Goal: Task Accomplishment & Management: Manage account settings

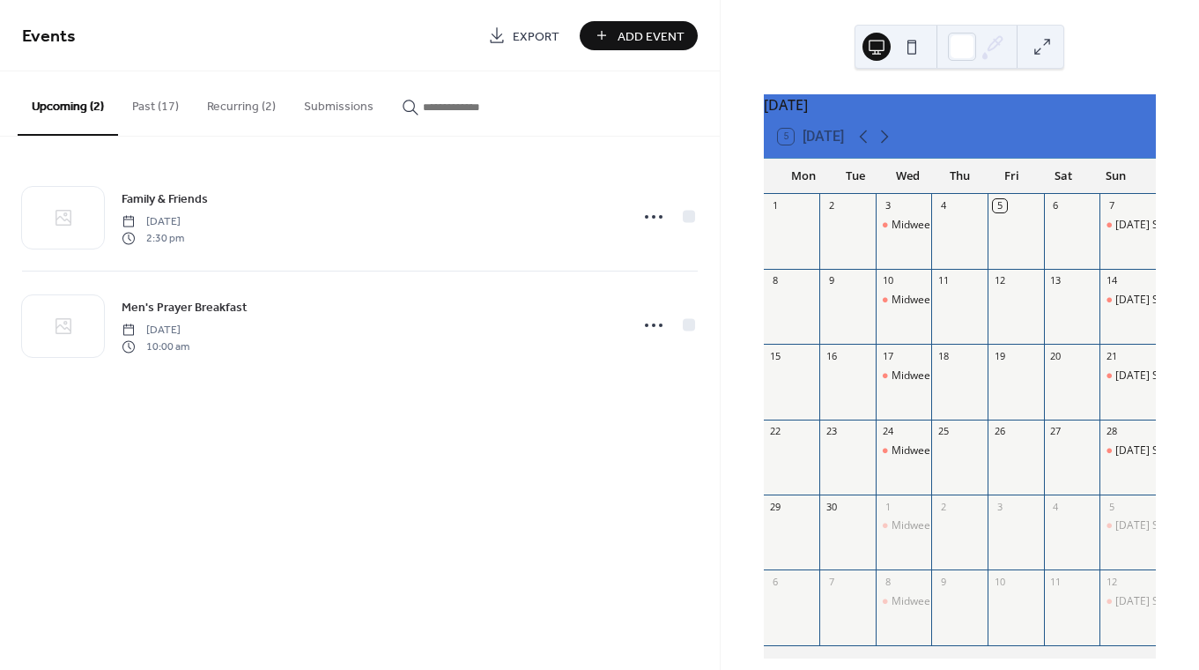
click at [635, 36] on span "Add Event" at bounding box center [651, 36] width 67 height 19
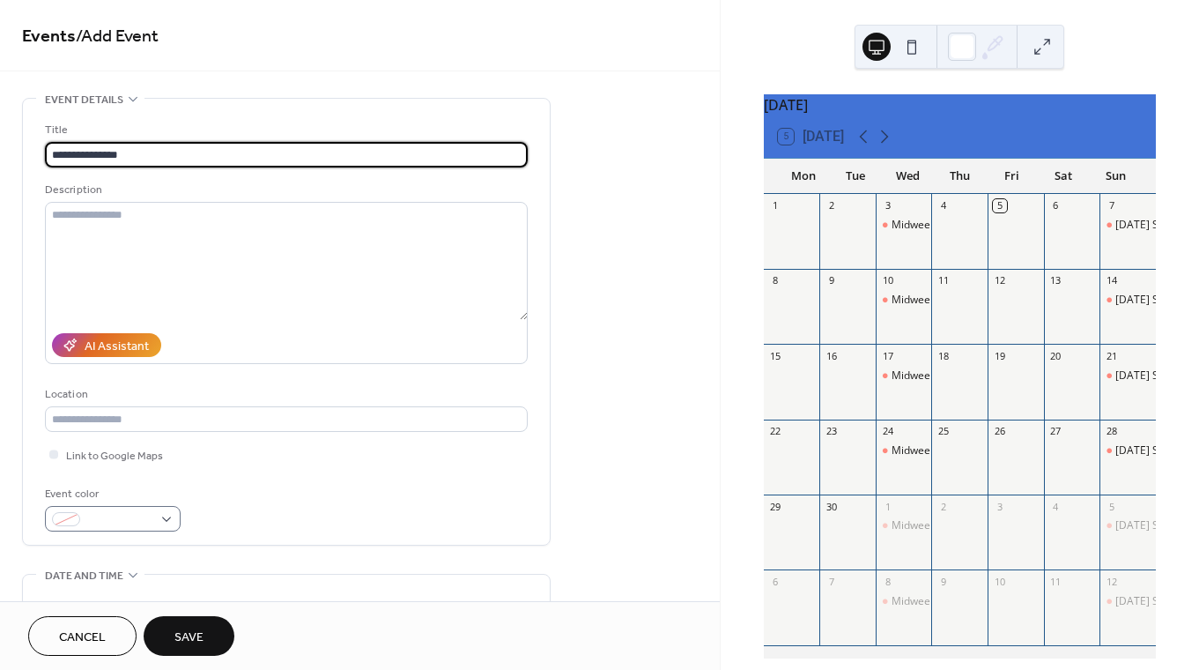
type input "**********"
click at [164, 513] on div at bounding box center [113, 519] width 136 height 26
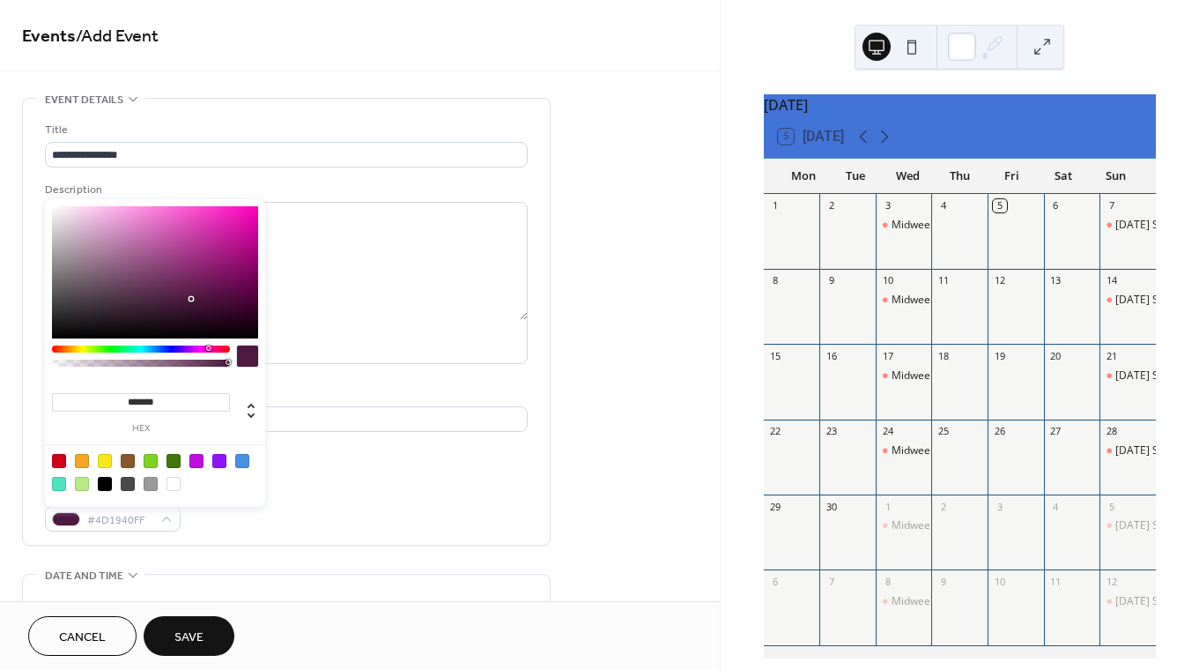
drag, startPoint x: 176, startPoint y: 349, endPoint x: 208, endPoint y: 350, distance: 31.7
click at [208, 350] on div at bounding box center [208, 347] width 5 height 5
type input "*******"
drag, startPoint x: 190, startPoint y: 299, endPoint x: 194, endPoint y: 235, distance: 63.5
click at [194, 235] on div at bounding box center [194, 236] width 4 height 4
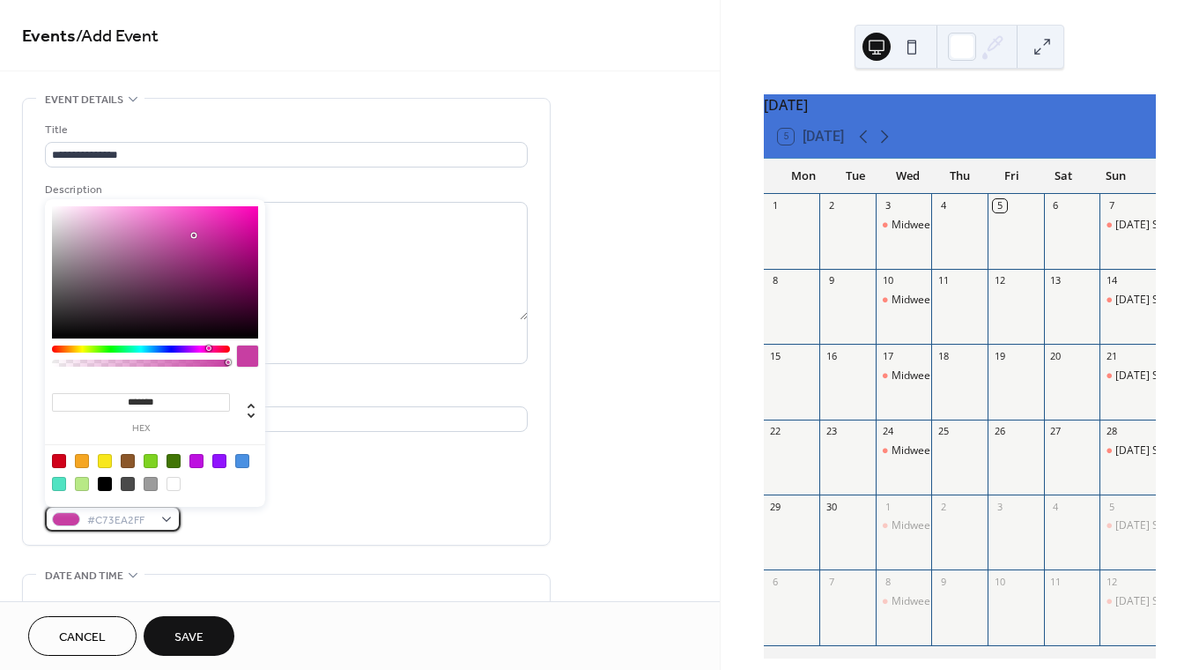
click at [62, 519] on div at bounding box center [66, 519] width 28 height 14
click at [323, 544] on div "**********" at bounding box center [286, 322] width 483 height 446
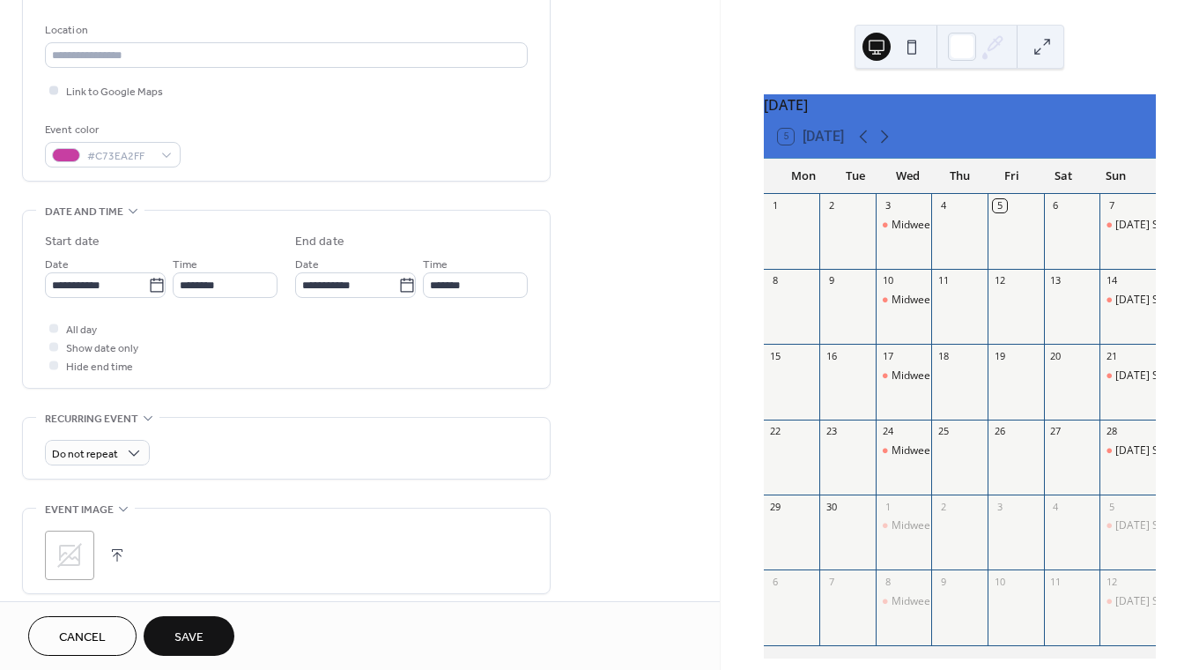
scroll to position [378, 0]
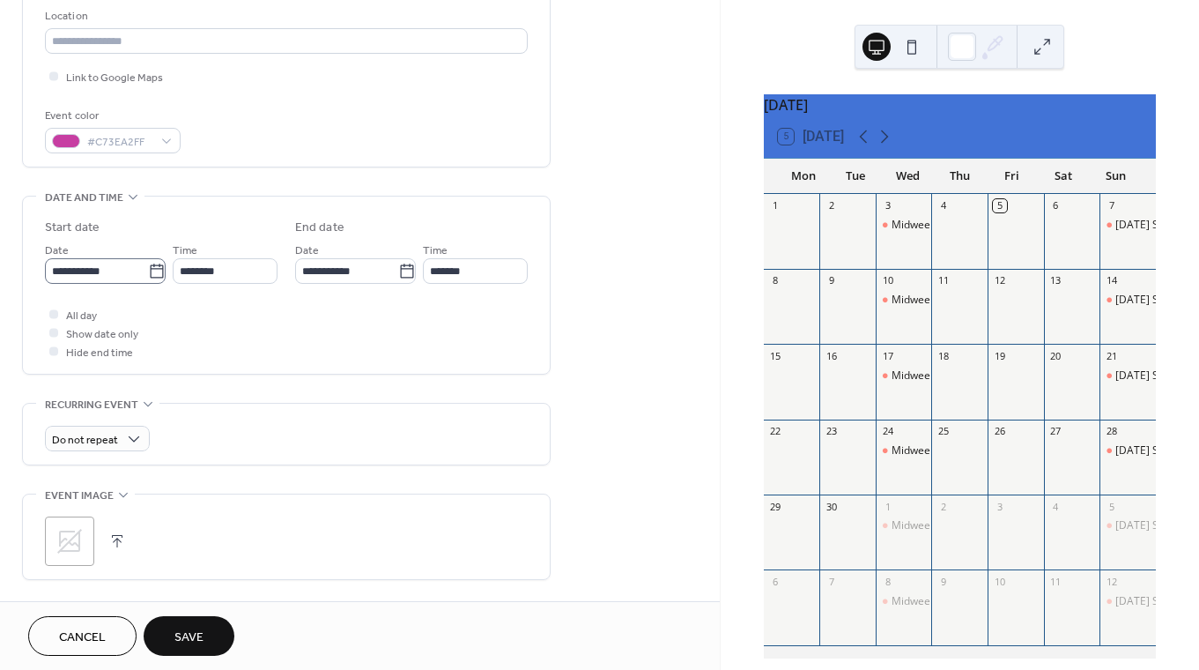
click at [150, 267] on icon at bounding box center [156, 270] width 13 height 14
click at [148, 267] on input "**********" at bounding box center [96, 271] width 103 height 26
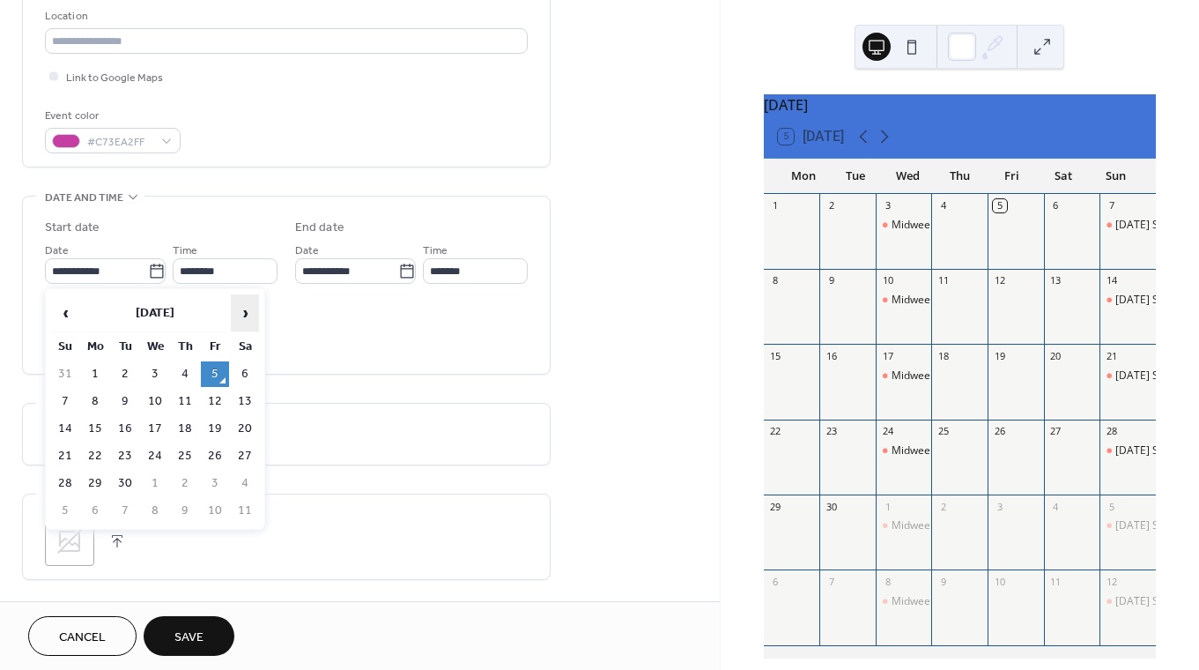
click at [244, 308] on span "›" at bounding box center [245, 312] width 26 height 35
click at [243, 394] on td "8" at bounding box center [245, 402] width 28 height 26
type input "**********"
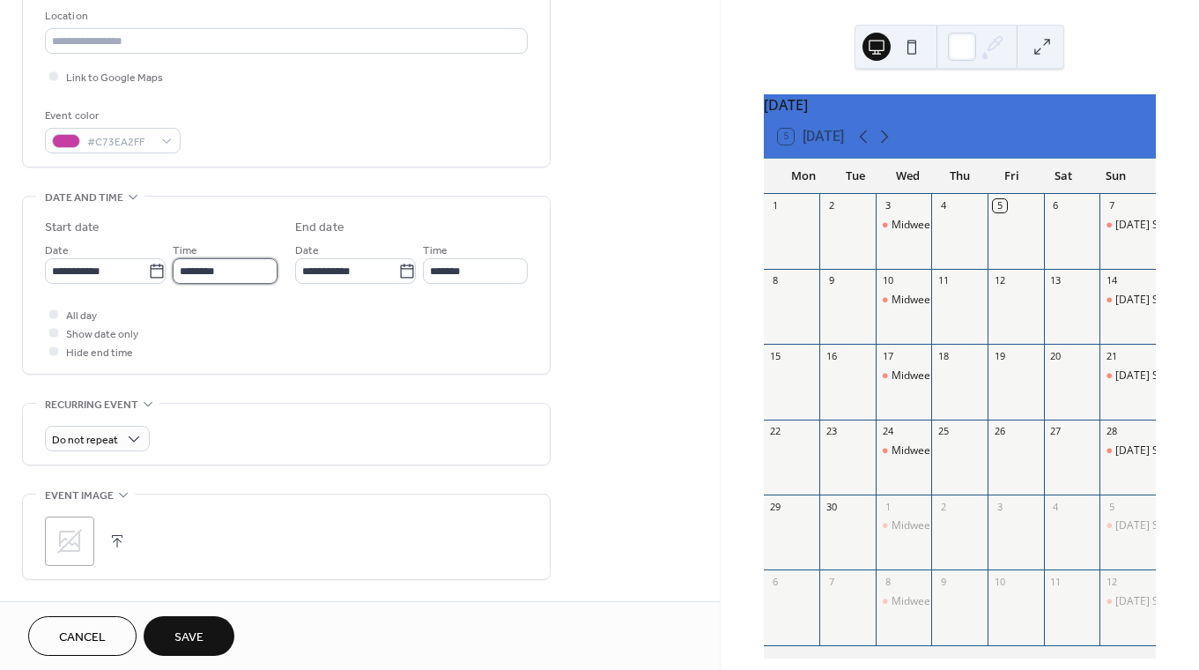
click at [226, 273] on input "********" at bounding box center [225, 271] width 105 height 26
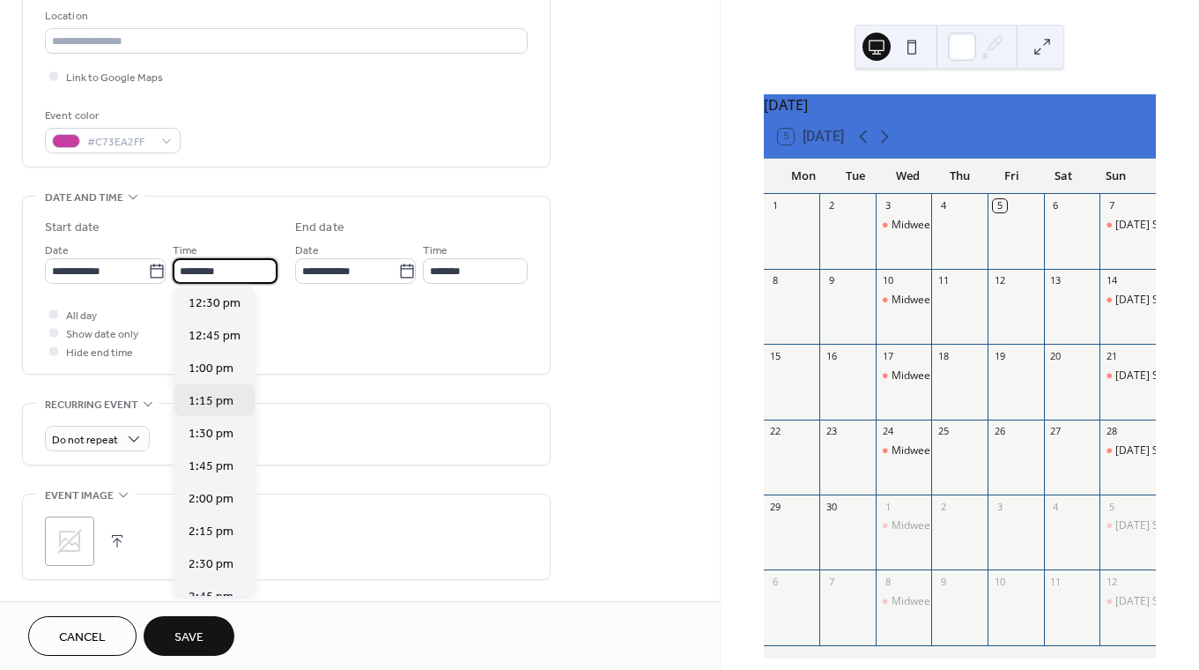
scroll to position [1633, 0]
click at [198, 495] on span "2:00 pm" at bounding box center [211, 498] width 45 height 19
type input "*******"
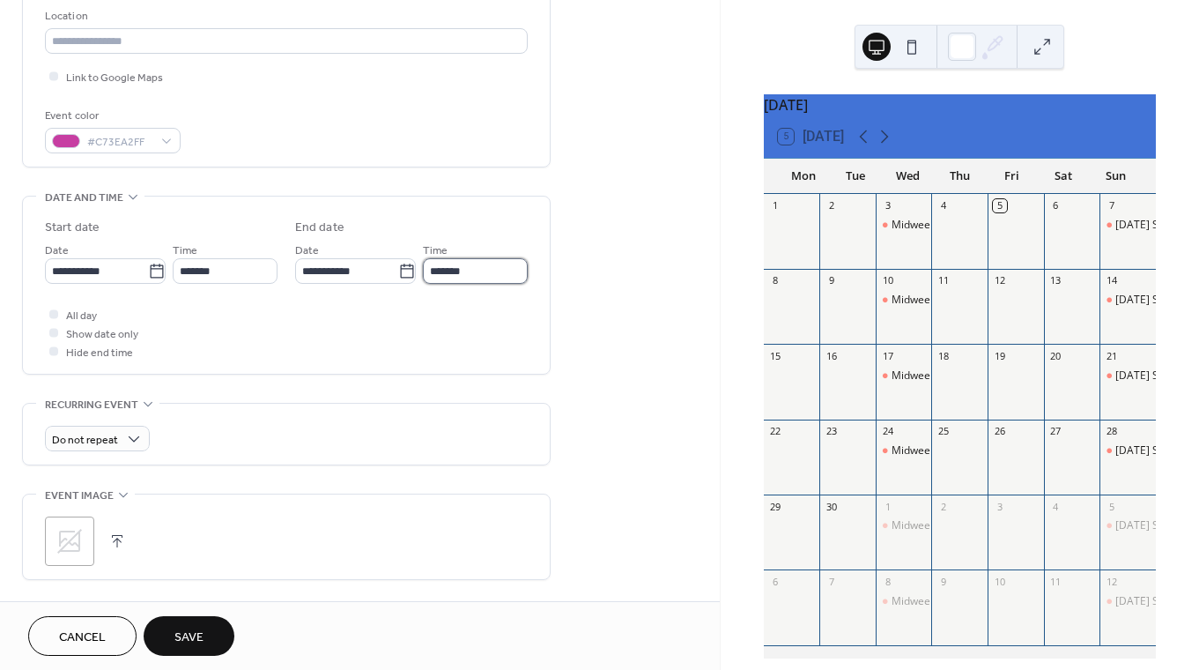
click at [448, 271] on input "*******" at bounding box center [475, 271] width 105 height 26
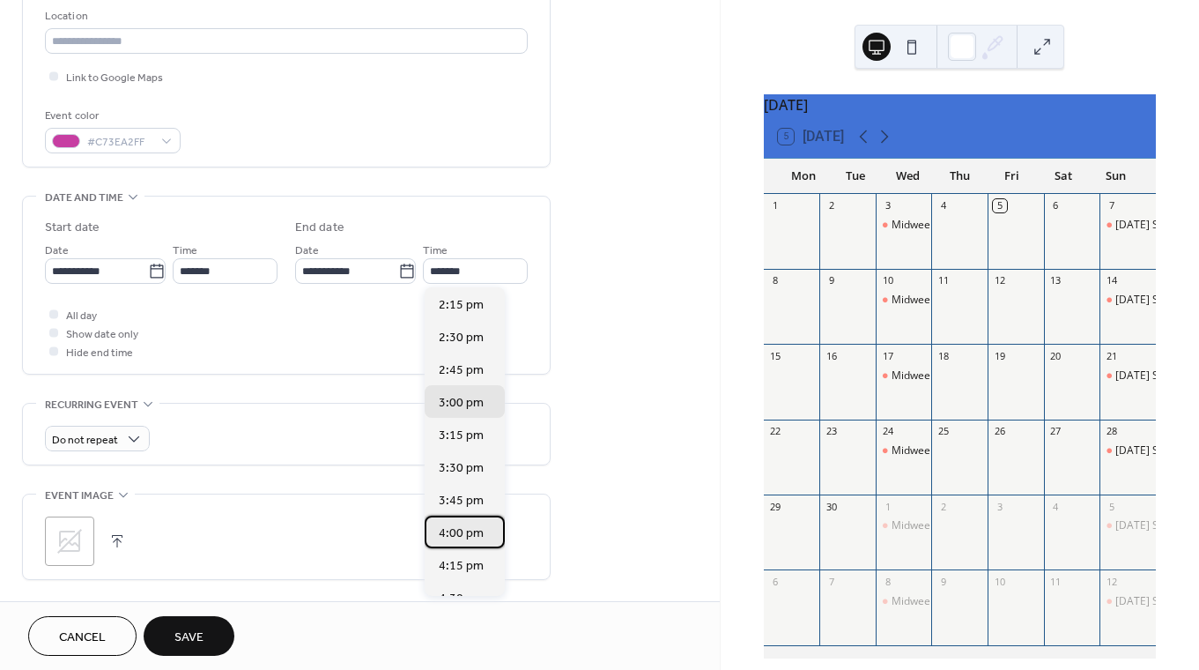
click at [454, 529] on span "4:00 pm" at bounding box center [461, 533] width 45 height 19
type input "*******"
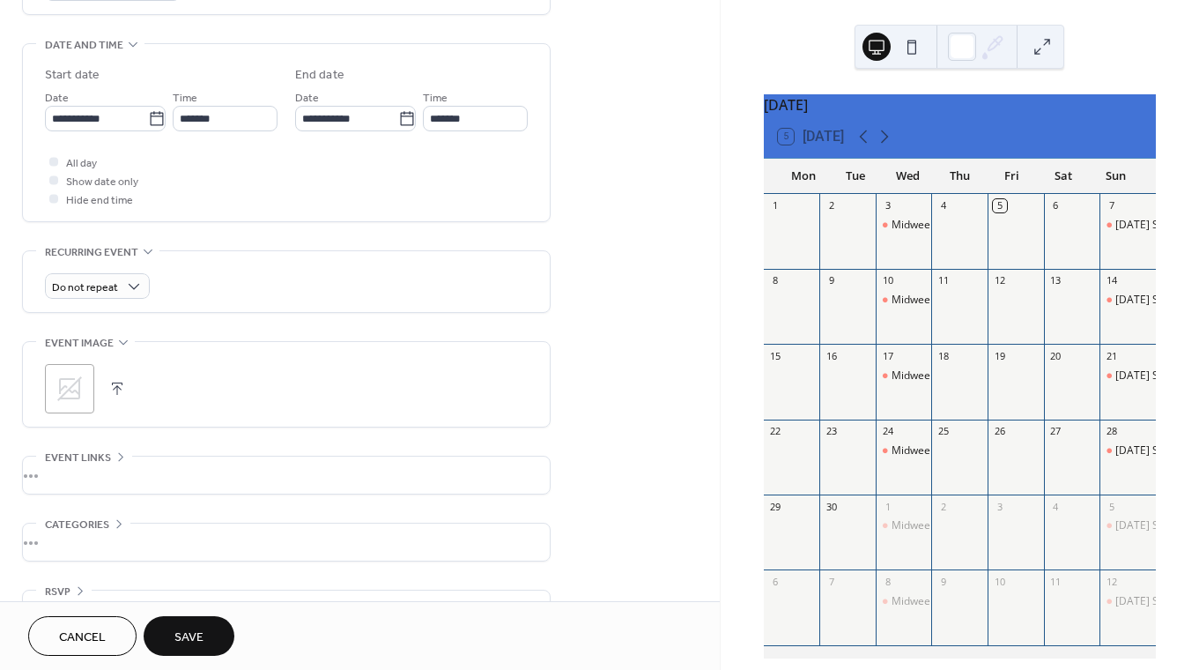
scroll to position [575, 0]
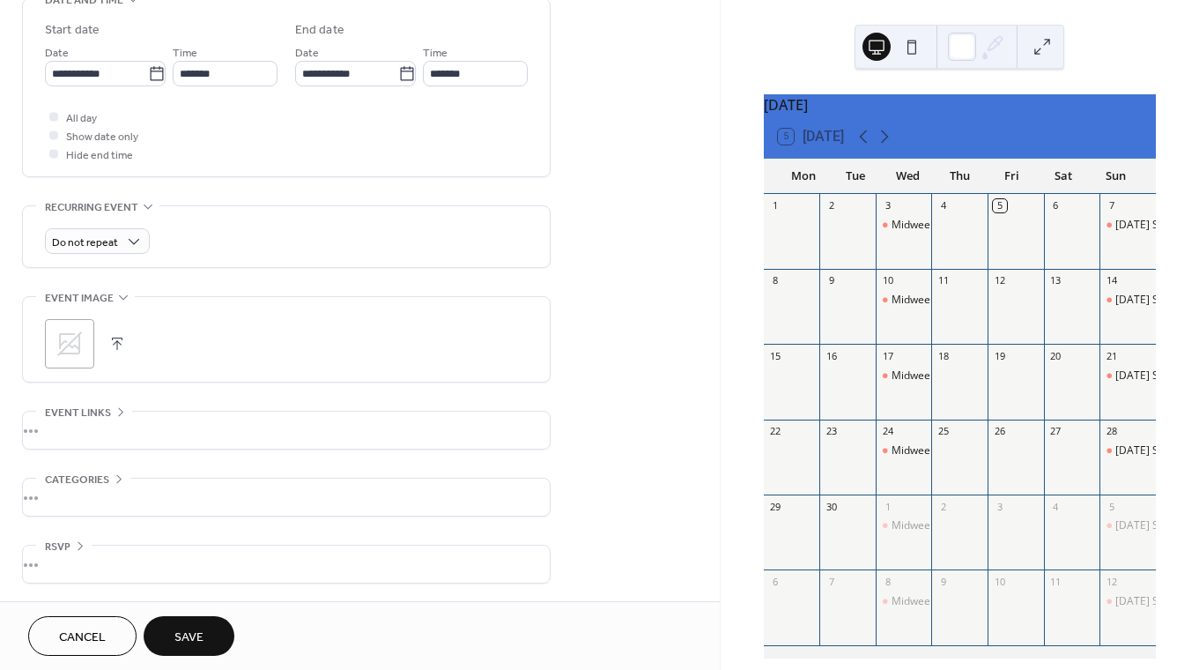
click at [195, 638] on span "Save" at bounding box center [188, 637] width 29 height 19
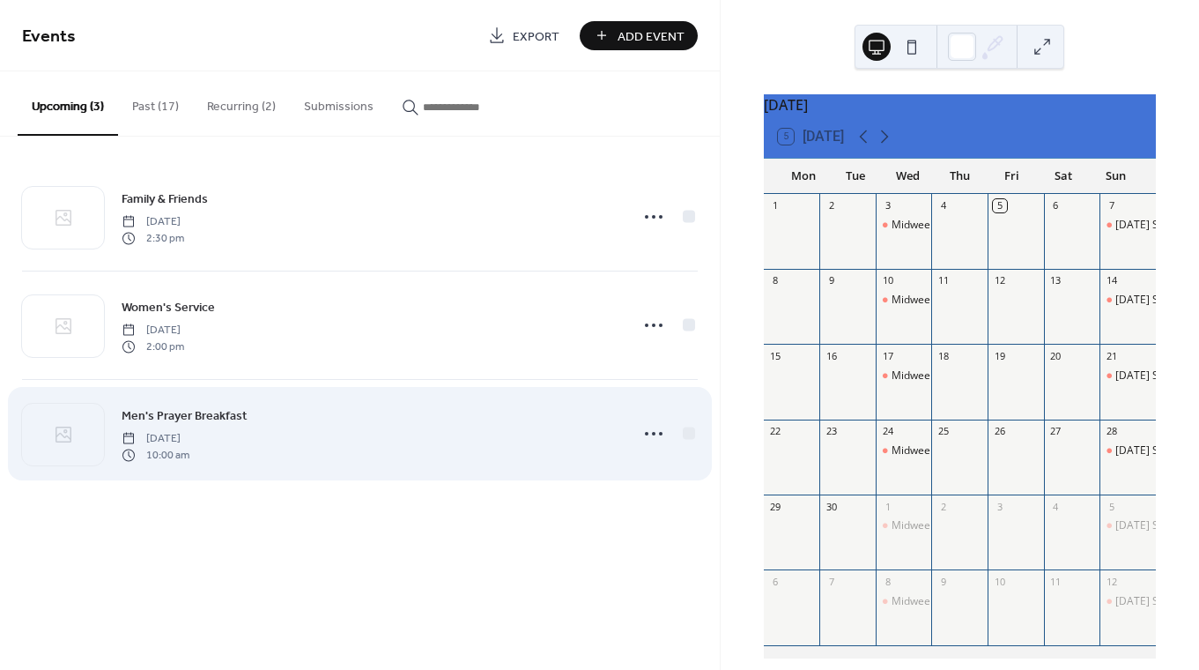
click at [189, 432] on span "Saturday, December 13, 2025" at bounding box center [156, 439] width 68 height 16
click at [653, 432] on circle at bounding box center [654, 434] width 4 height 4
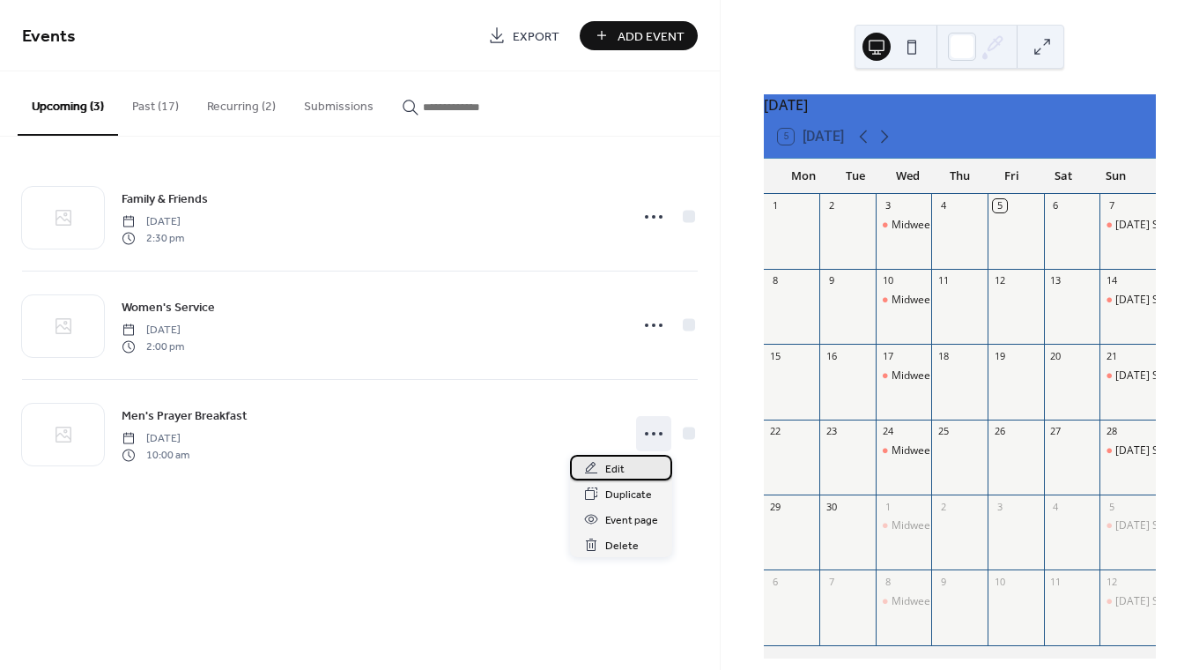
click at [609, 466] on span "Edit" at bounding box center [614, 469] width 19 height 19
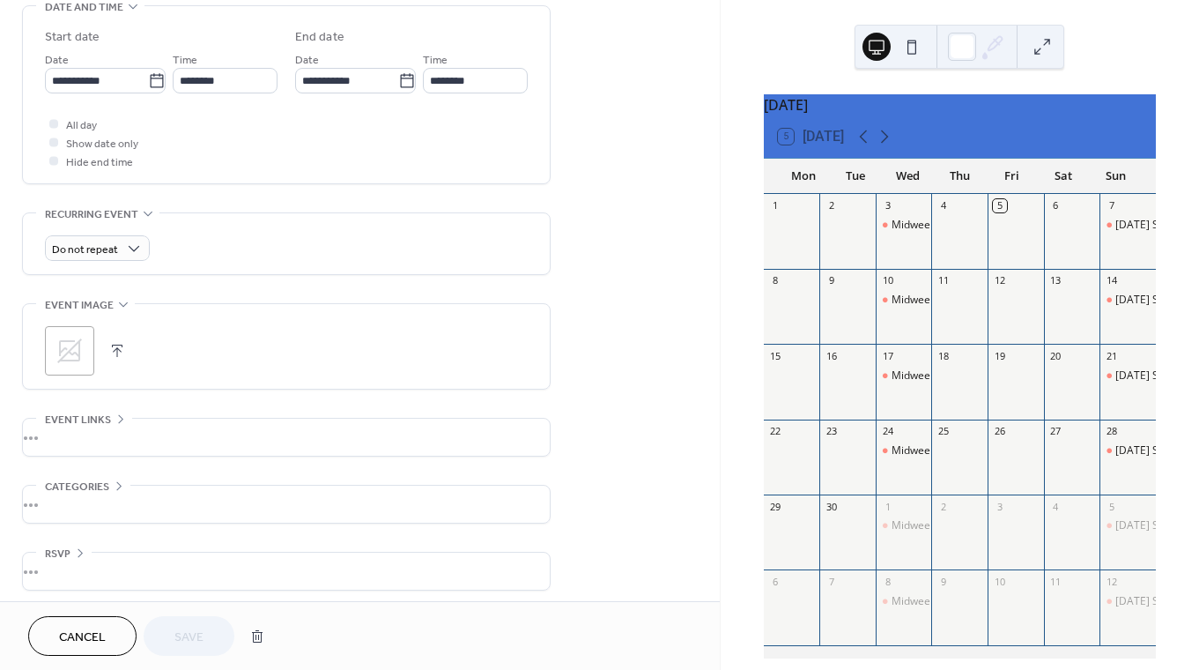
scroll to position [573, 0]
click at [81, 343] on icon at bounding box center [70, 346] width 28 height 28
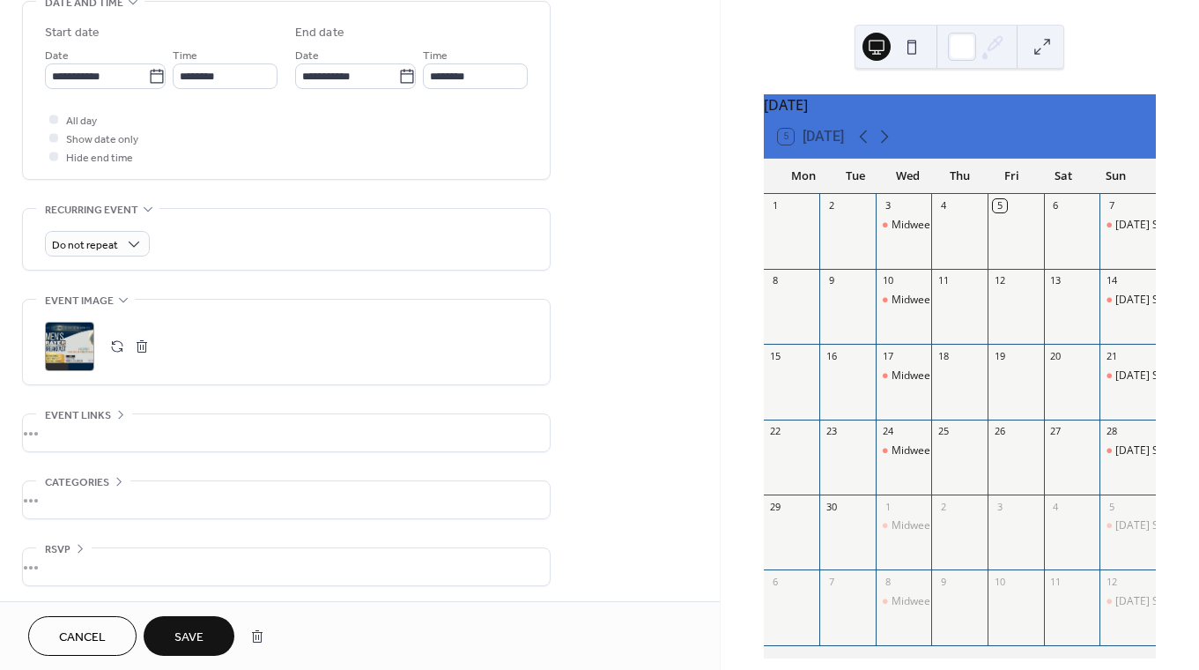
click at [141, 348] on button "button" at bounding box center [142, 346] width 25 height 25
click at [181, 634] on span "Save" at bounding box center [188, 637] width 29 height 19
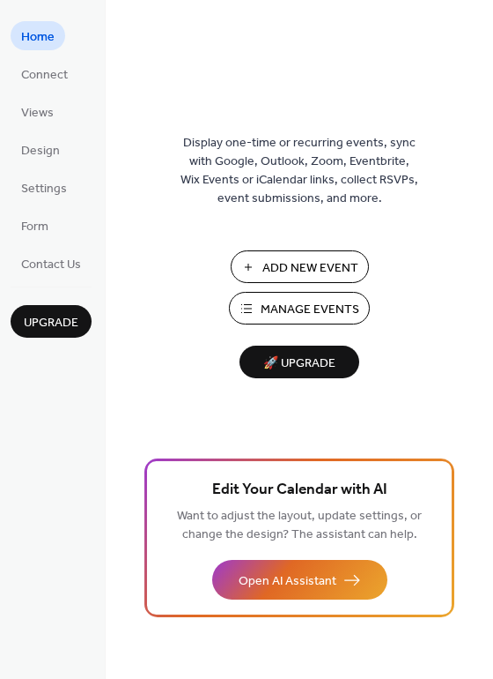
click at [320, 314] on span "Manage Events" at bounding box center [310, 309] width 99 height 19
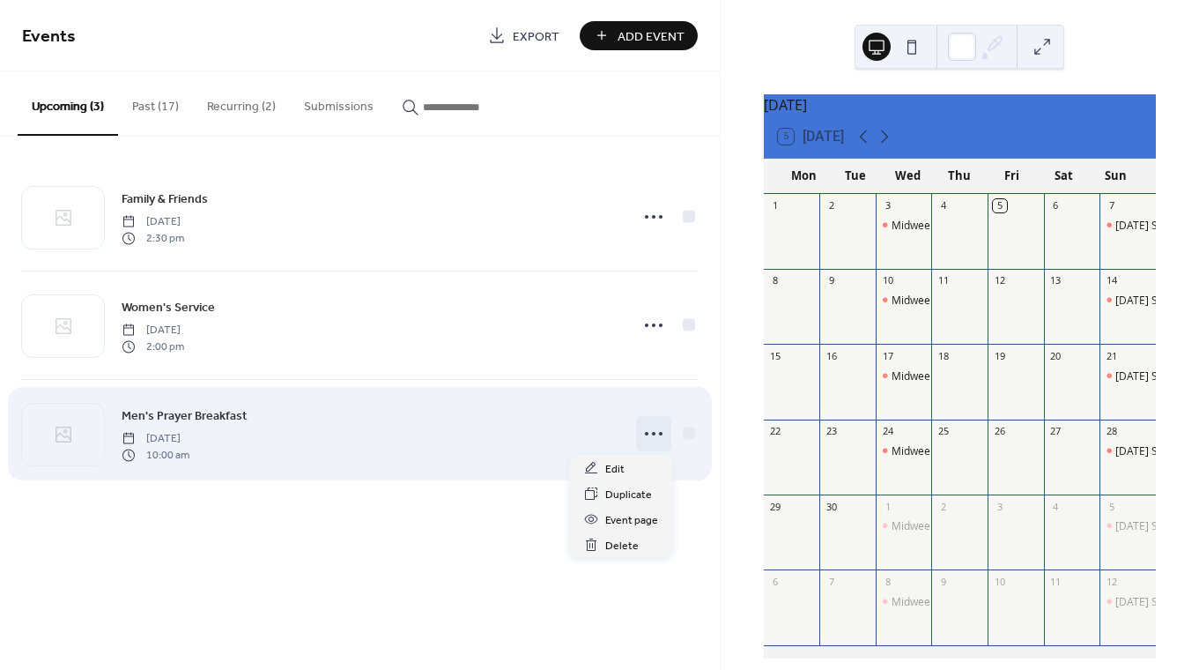
click at [656, 431] on icon at bounding box center [654, 433] width 28 height 28
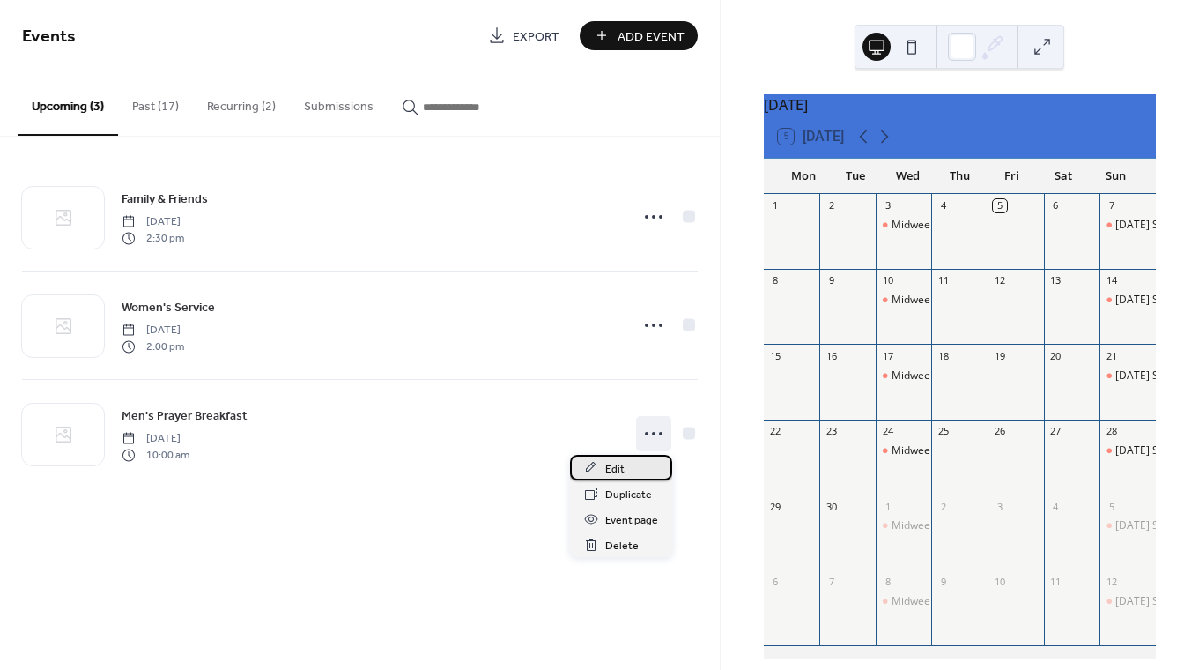
click at [626, 468] on div "Edit" at bounding box center [621, 468] width 102 height 26
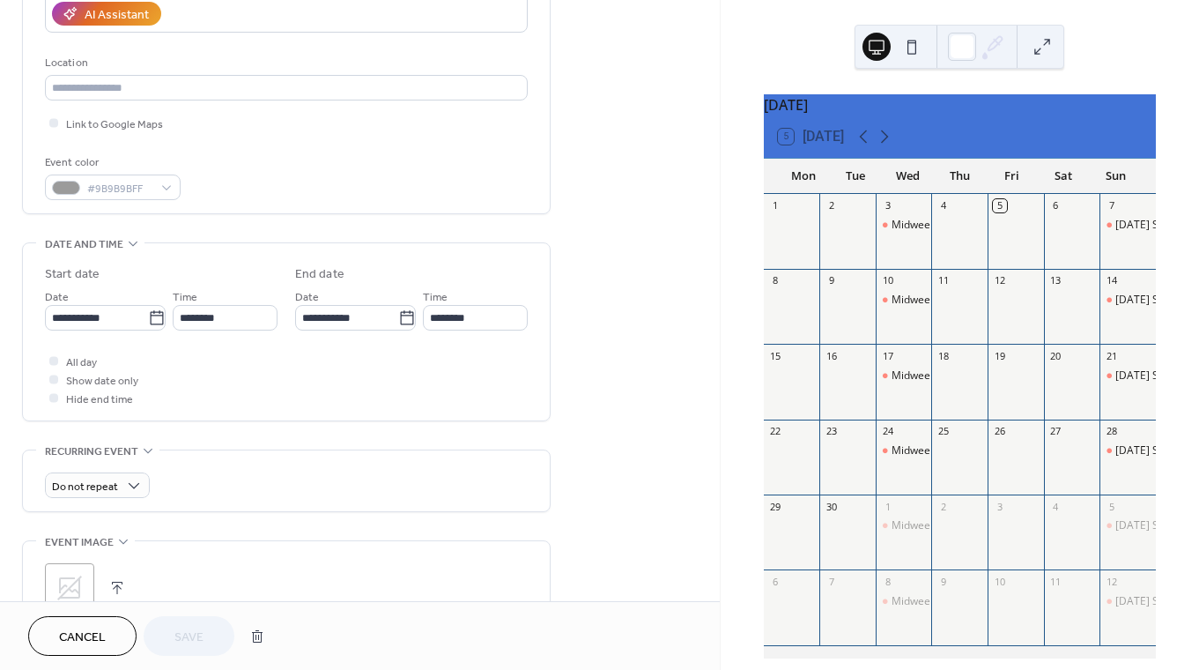
scroll to position [367, 0]
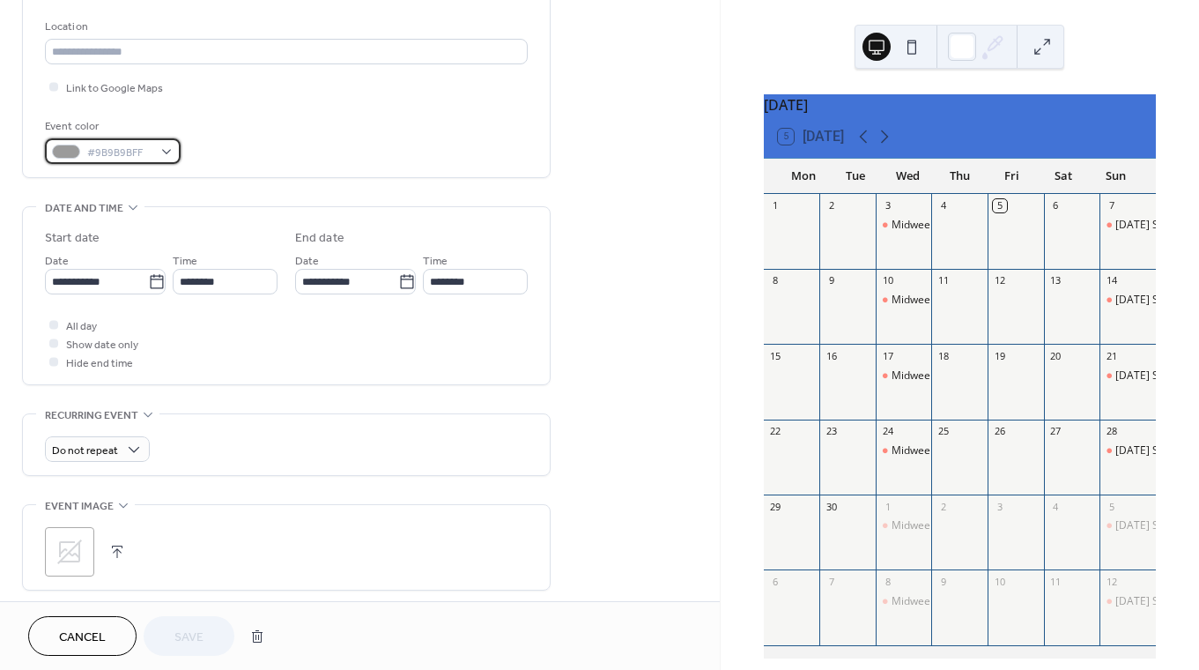
click at [160, 151] on div "#9B9B9BFF" at bounding box center [113, 151] width 136 height 26
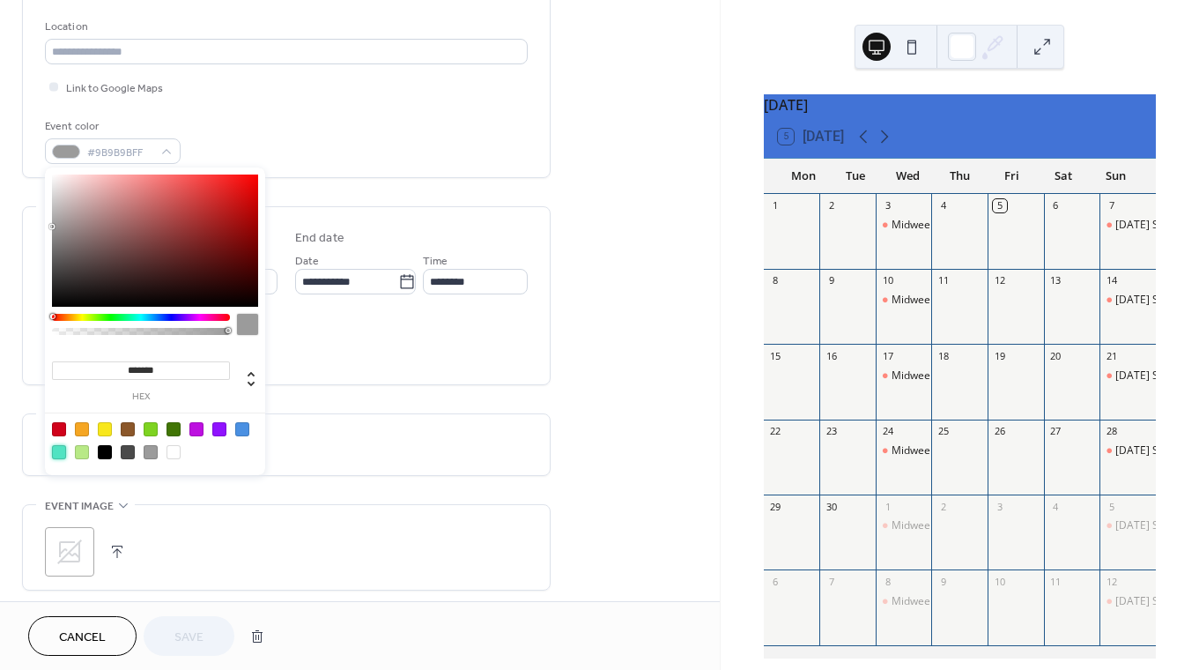
click at [55, 452] on div at bounding box center [59, 452] width 14 height 14
type input "*******"
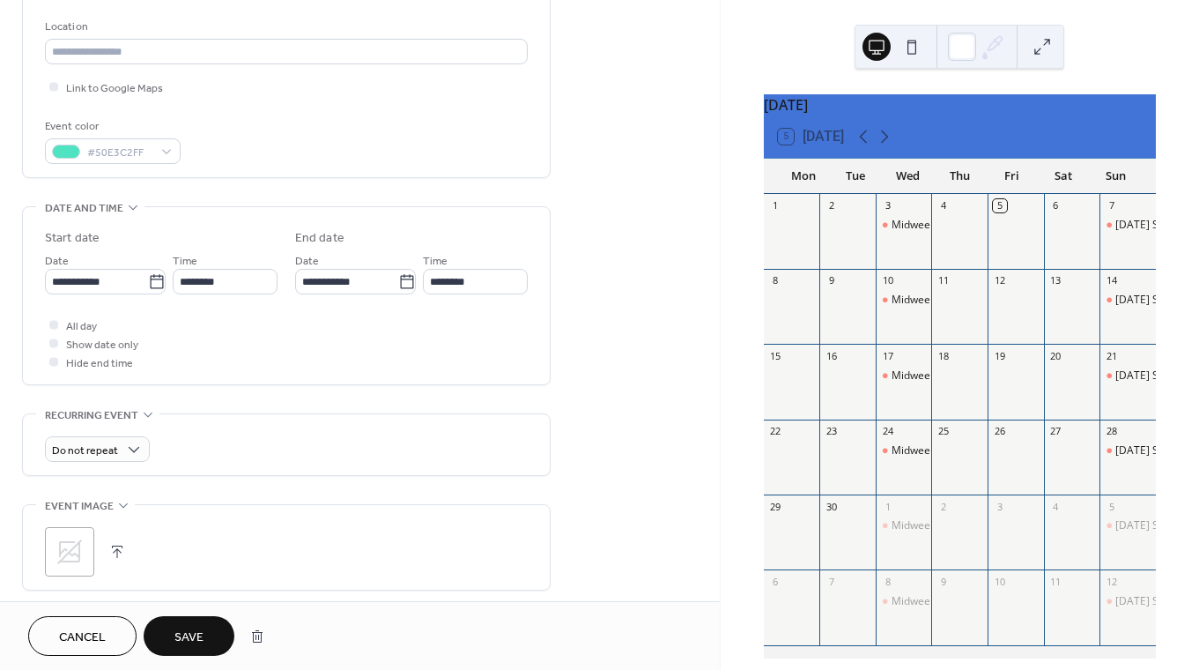
click at [184, 628] on span "Save" at bounding box center [188, 637] width 29 height 19
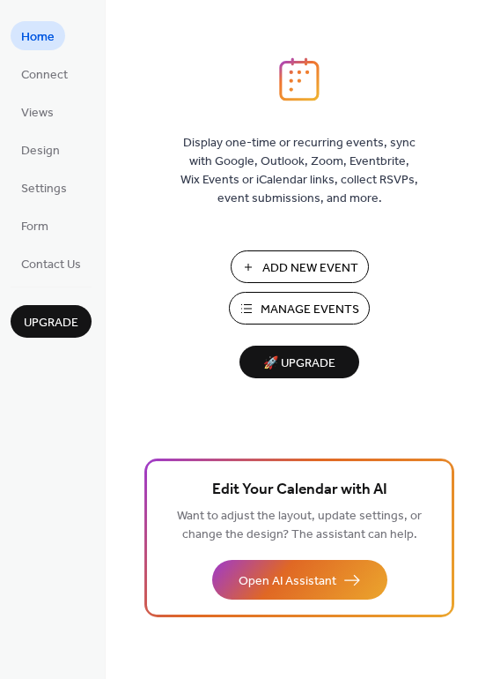
click at [322, 301] on span "Manage Events" at bounding box center [310, 309] width 99 height 19
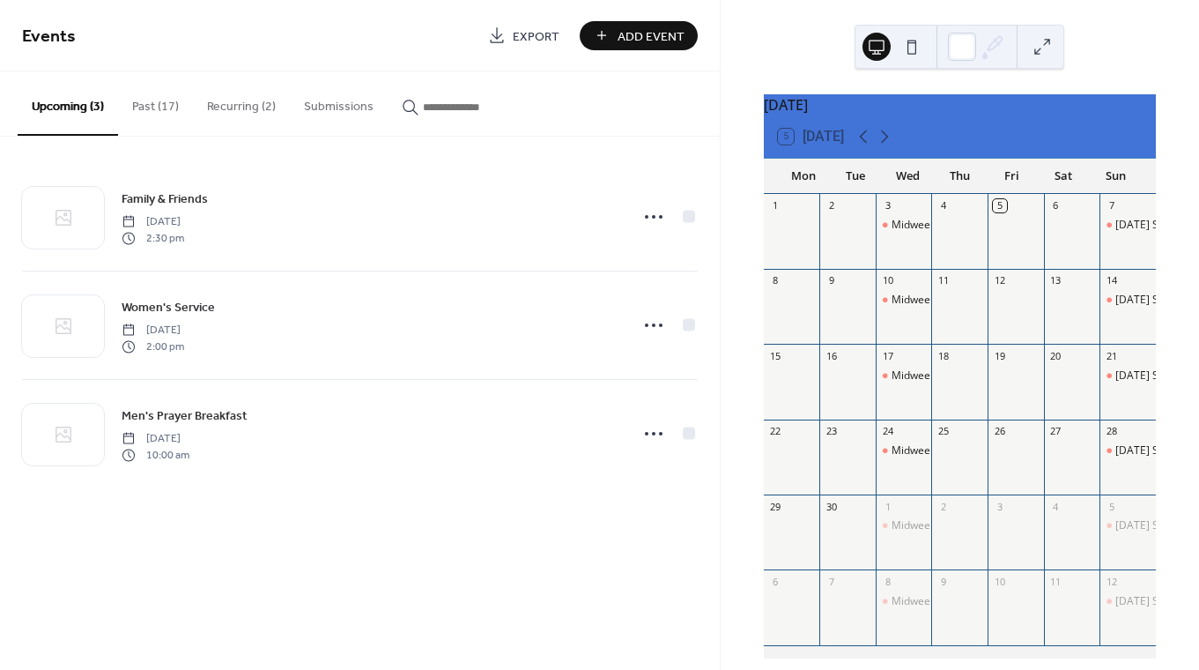
click at [244, 107] on button "Recurring (2)" at bounding box center [241, 102] width 97 height 63
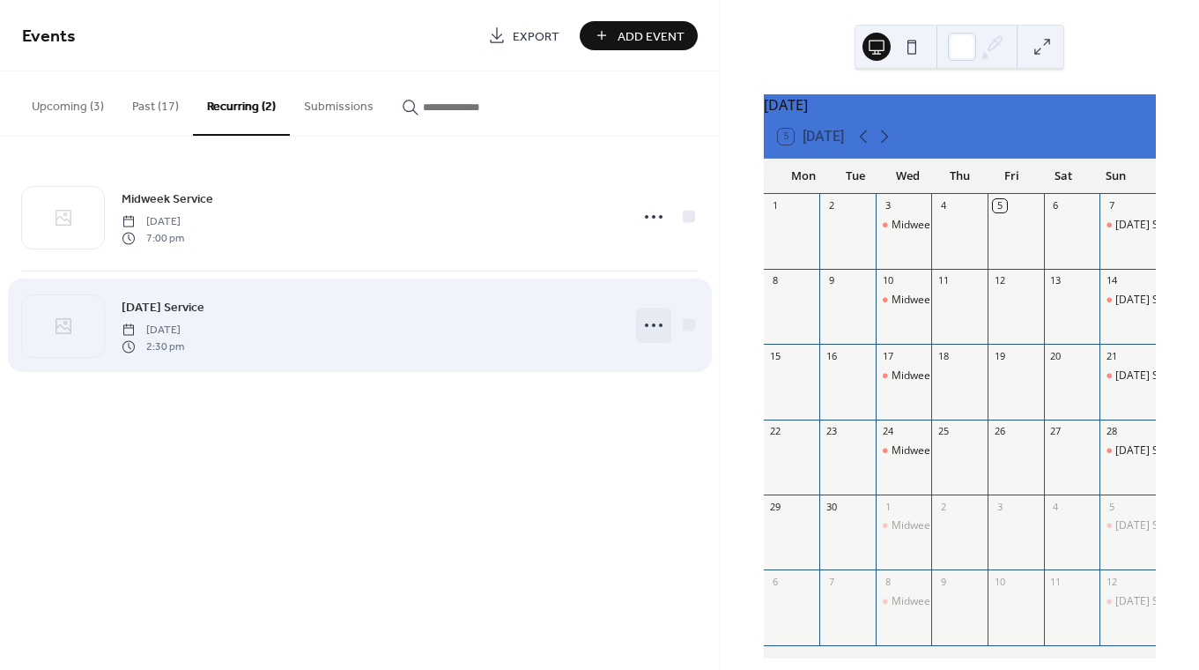
click at [654, 324] on circle at bounding box center [654, 325] width 4 height 4
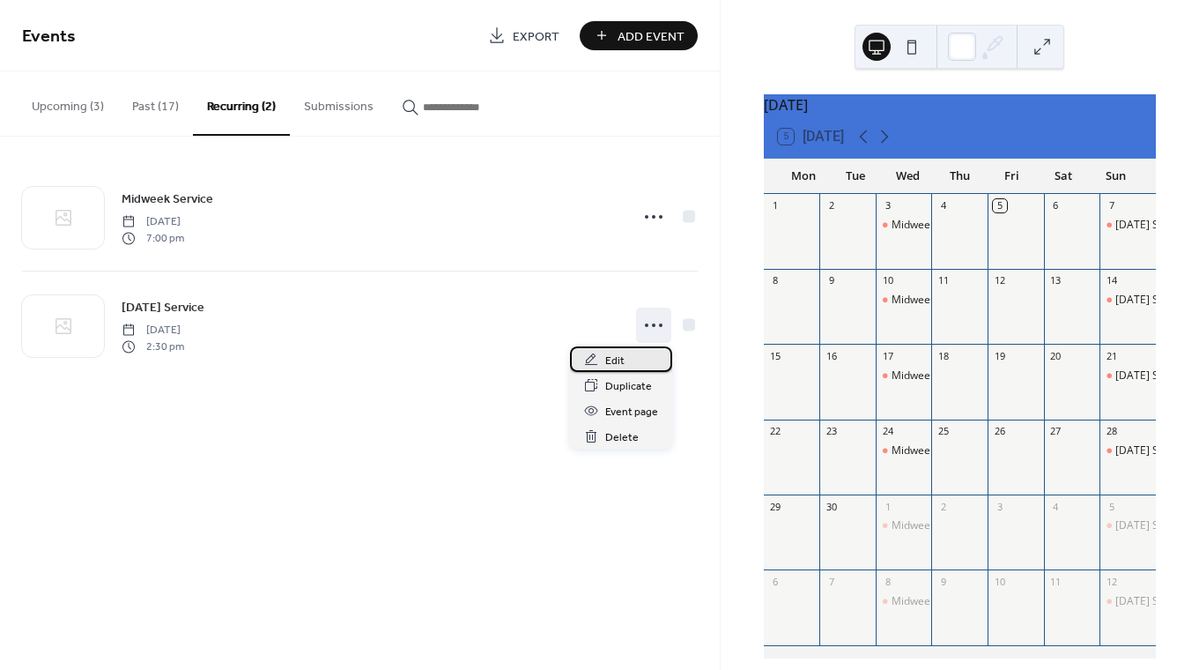
click at [617, 360] on span "Edit" at bounding box center [614, 361] width 19 height 19
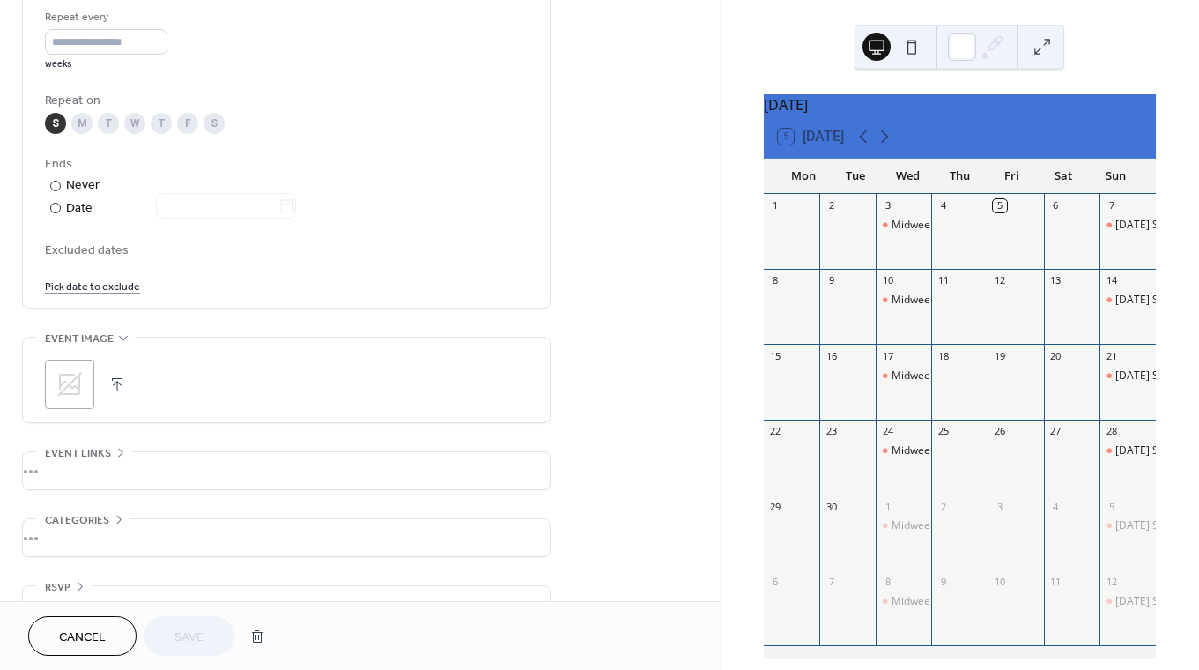
scroll to position [883, 0]
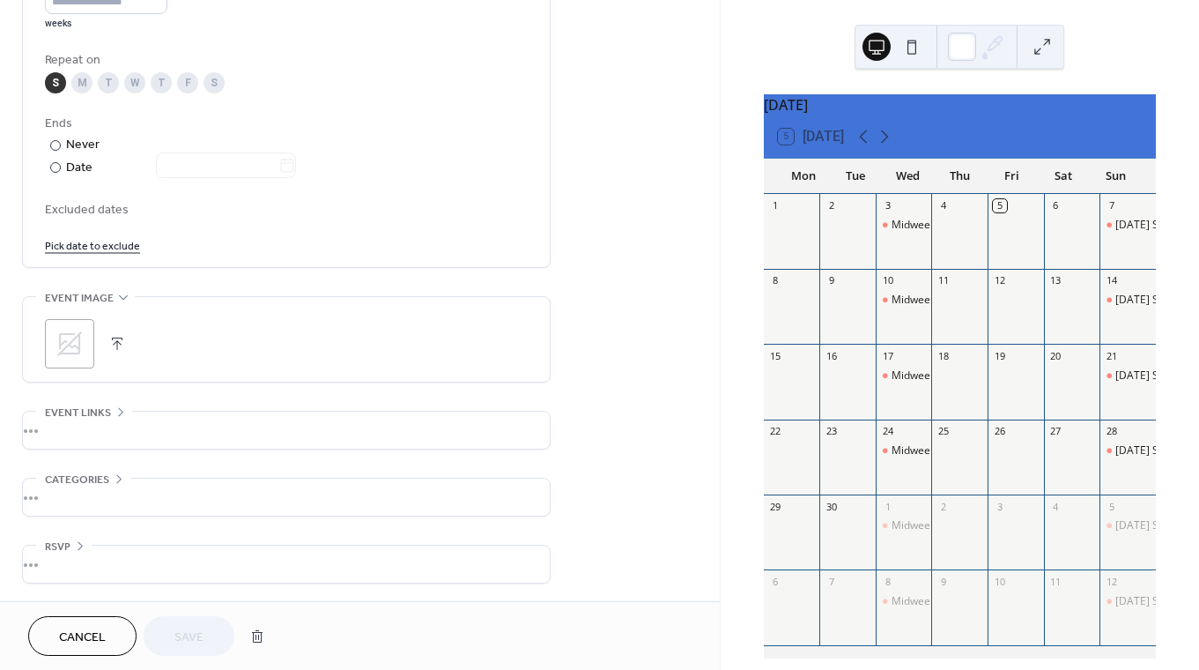
click at [87, 638] on span "Cancel" at bounding box center [82, 637] width 47 height 19
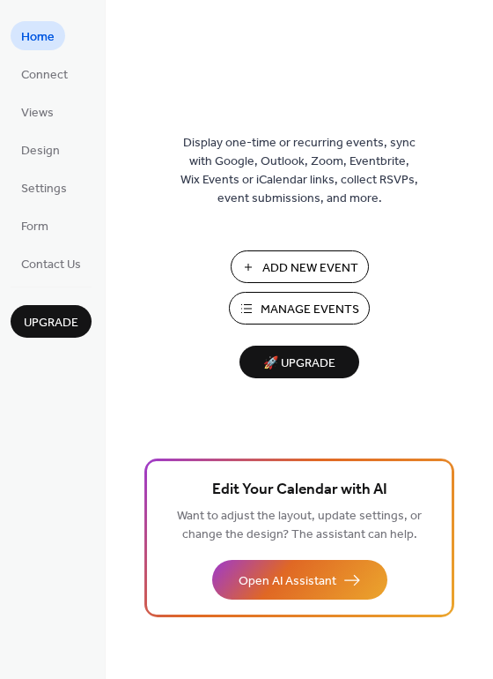
click at [306, 306] on span "Manage Events" at bounding box center [310, 309] width 99 height 19
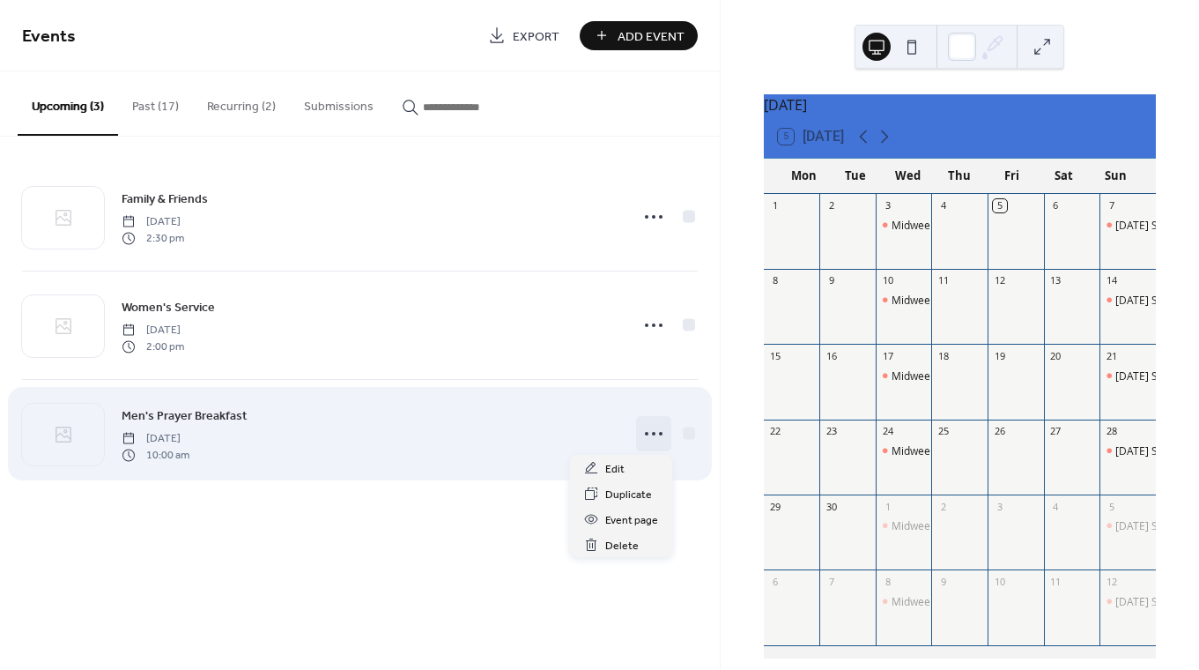
click at [651, 433] on icon at bounding box center [654, 433] width 28 height 28
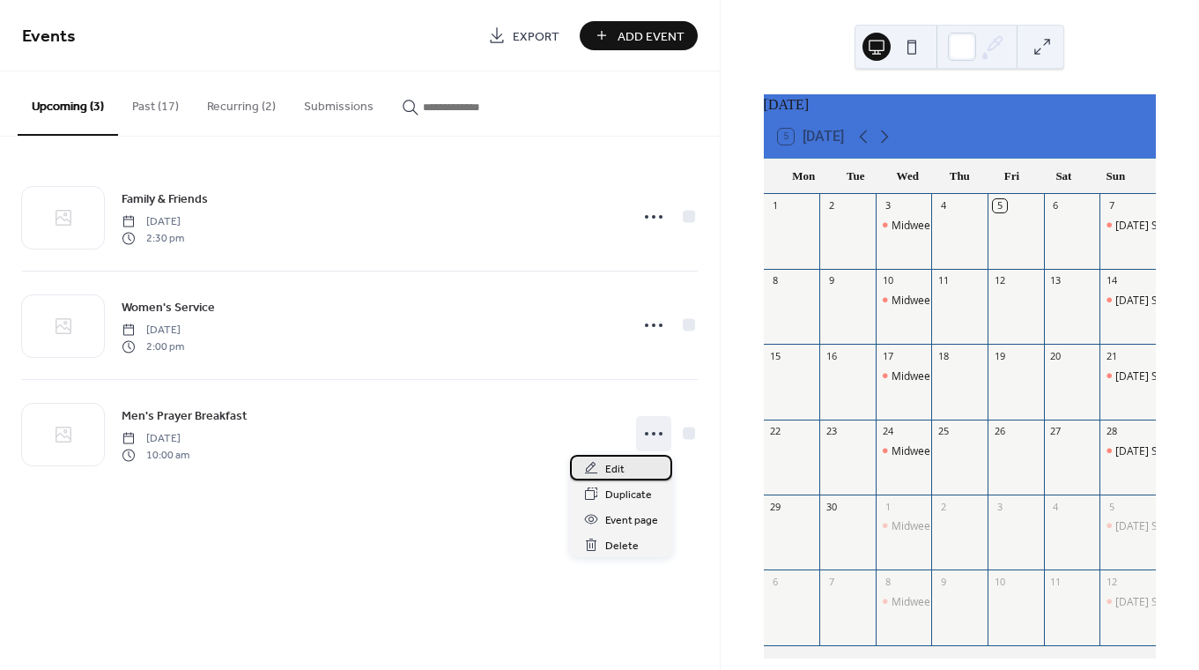
click at [627, 464] on div "Edit" at bounding box center [621, 468] width 102 height 26
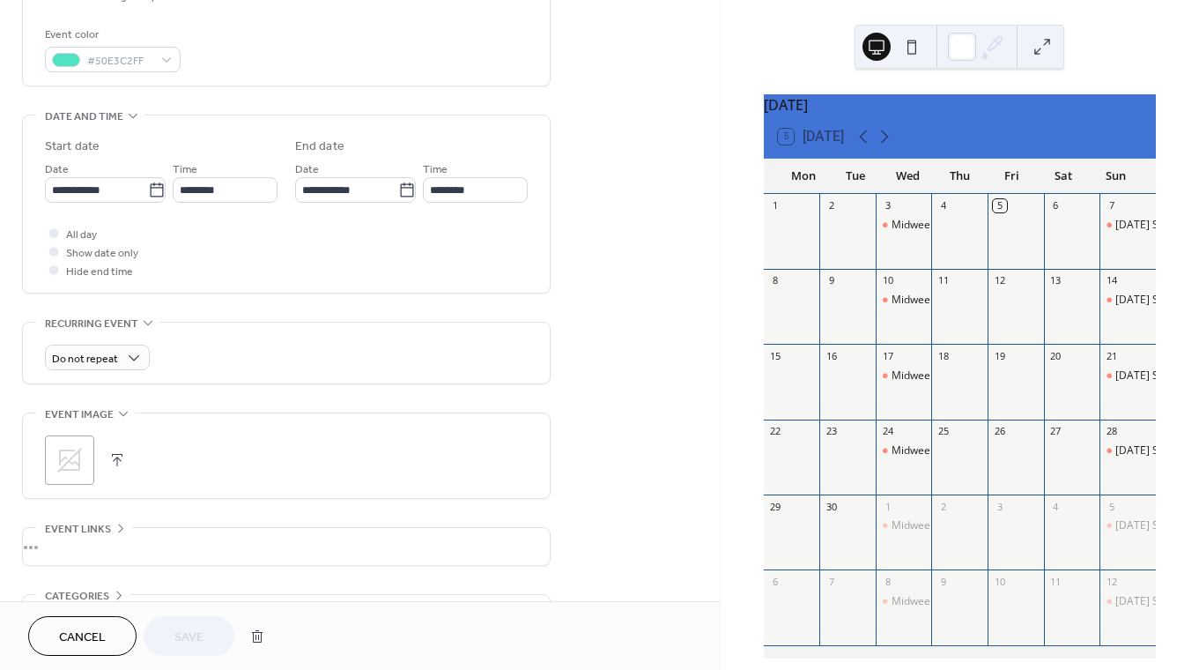
scroll to position [463, 0]
click at [73, 455] on icon at bounding box center [70, 456] width 28 height 28
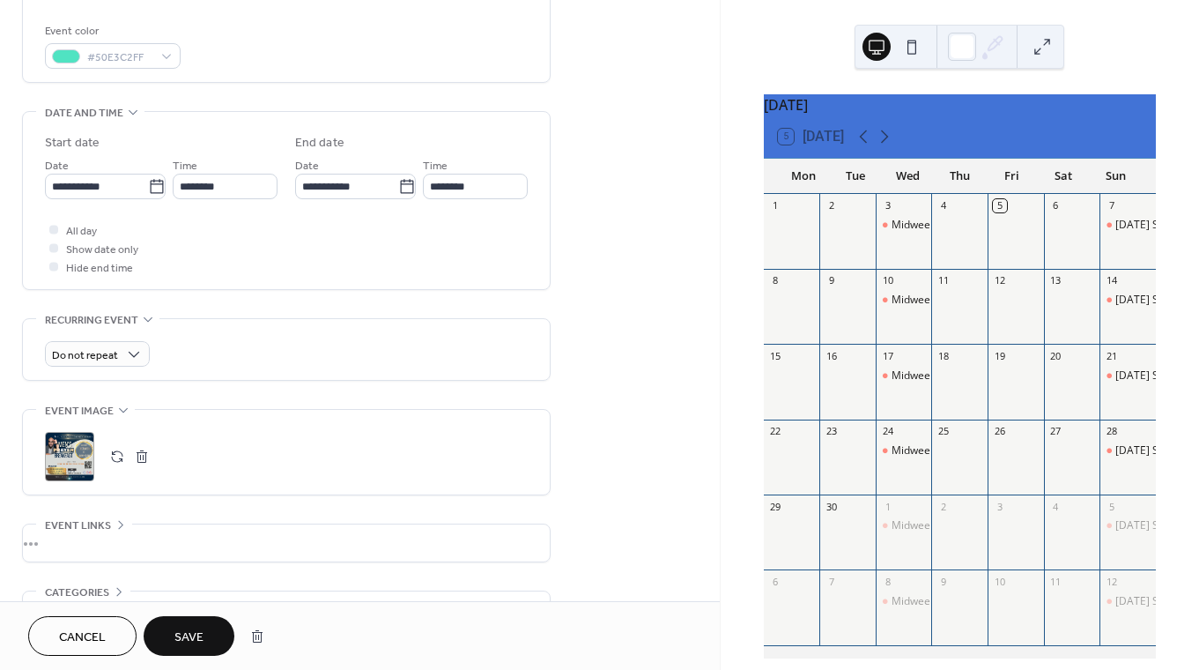
click at [194, 633] on span "Save" at bounding box center [188, 637] width 29 height 19
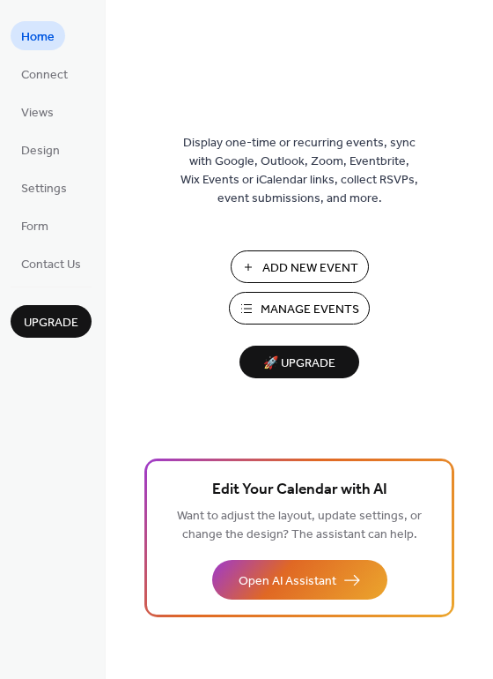
click at [270, 308] on span "Manage Events" at bounding box center [310, 309] width 99 height 19
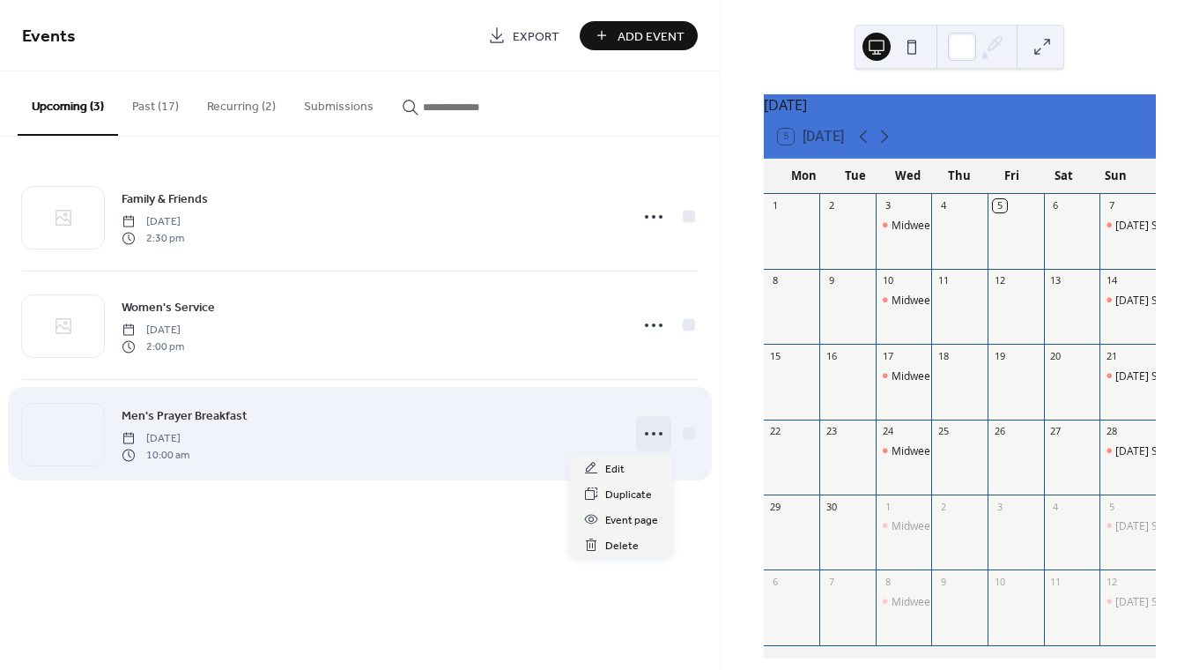
click at [653, 433] on circle at bounding box center [654, 434] width 4 height 4
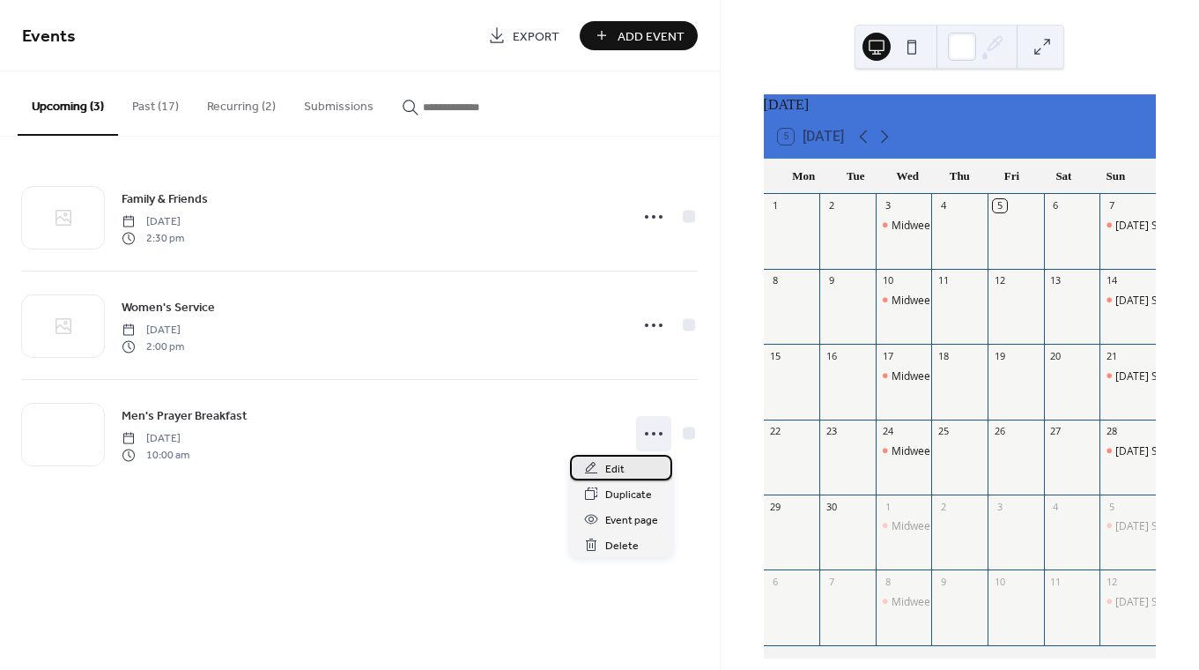
click at [617, 469] on span "Edit" at bounding box center [614, 469] width 19 height 19
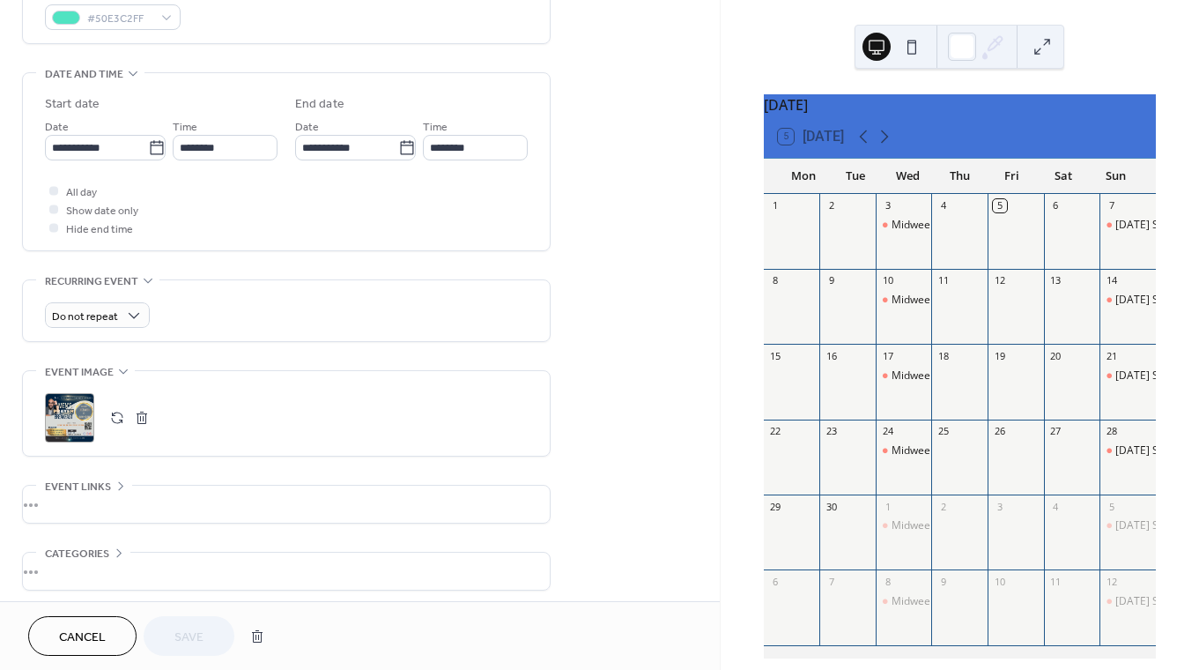
scroll to position [575, 0]
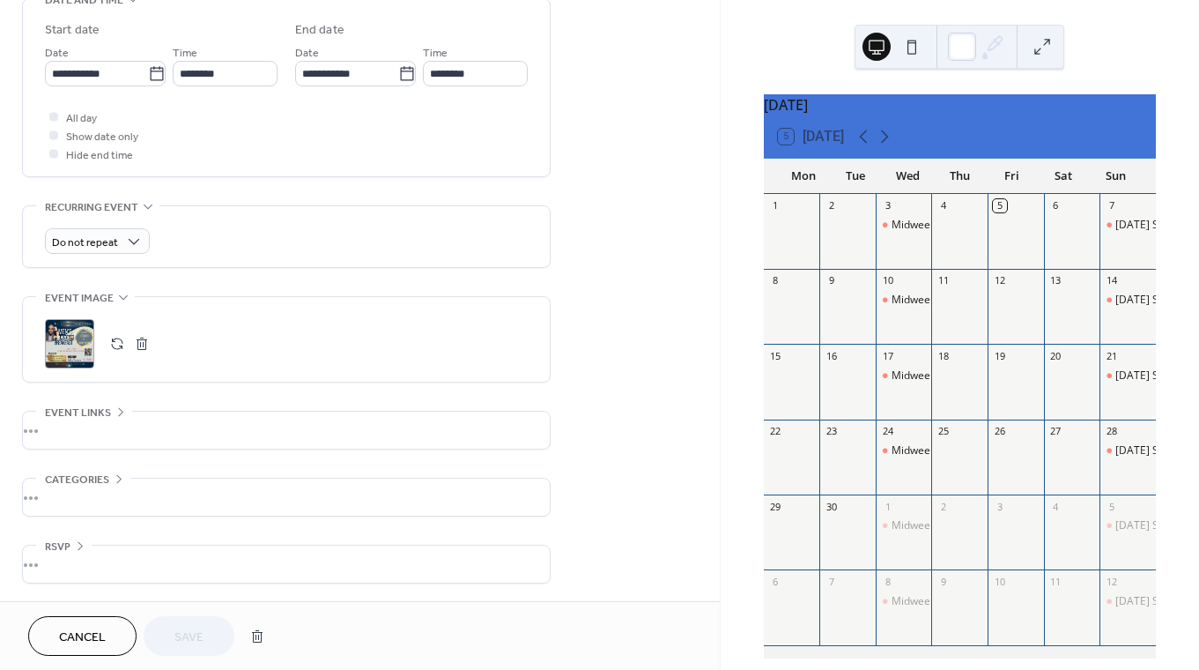
click at [145, 340] on button "button" at bounding box center [142, 343] width 25 height 25
click at [95, 634] on span "Cancel" at bounding box center [82, 637] width 47 height 19
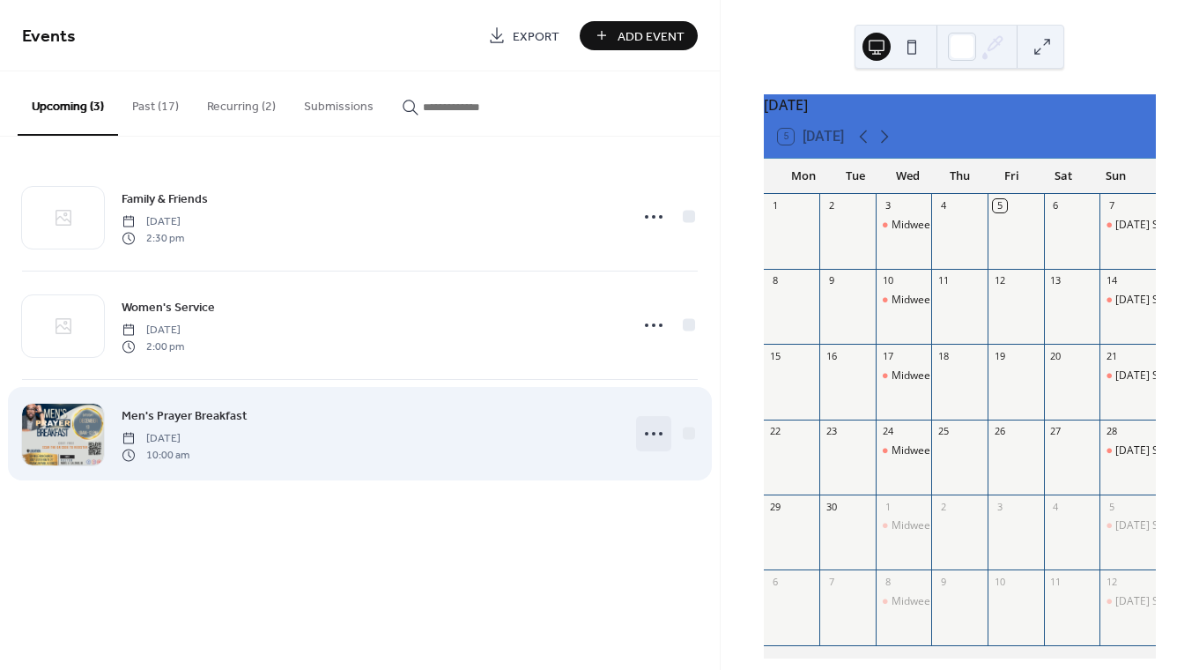
click at [652, 431] on icon at bounding box center [654, 433] width 28 height 28
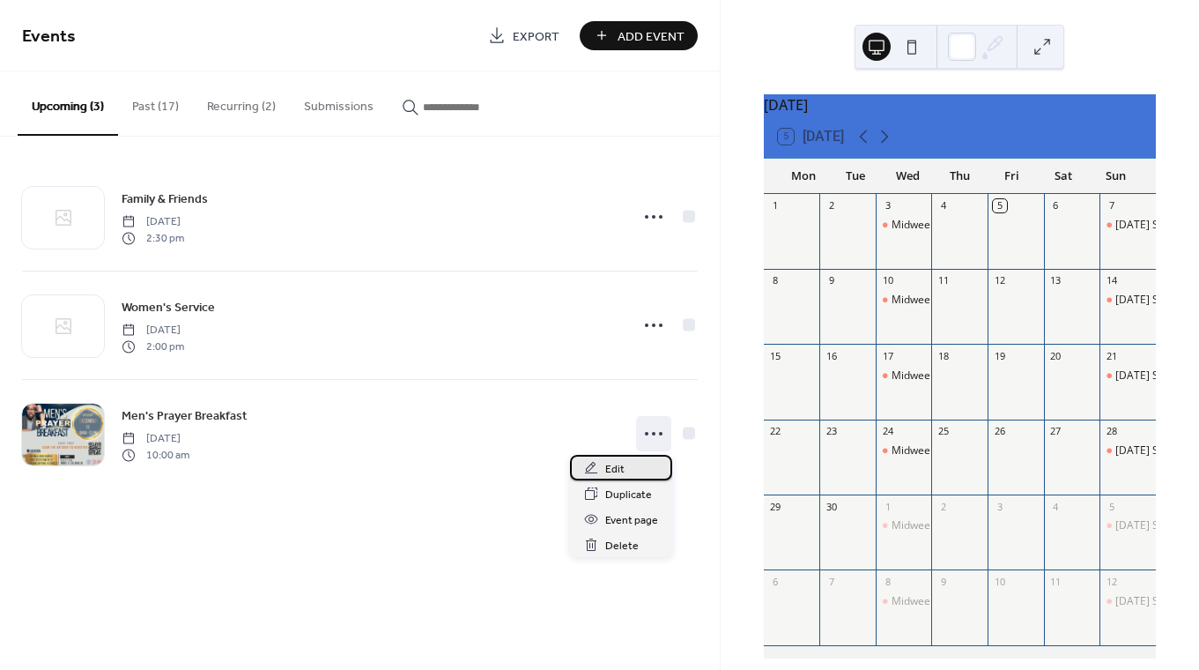
click at [605, 464] on span "Edit" at bounding box center [614, 469] width 19 height 19
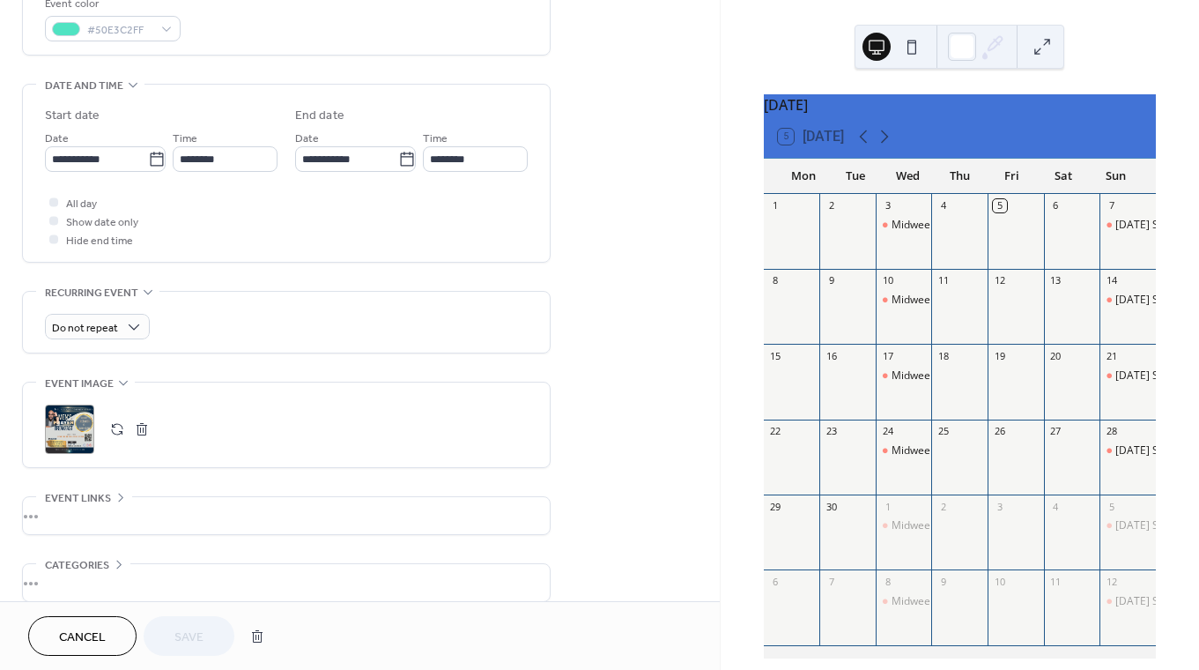
scroll to position [492, 0]
click at [142, 427] on button "button" at bounding box center [142, 427] width 25 height 25
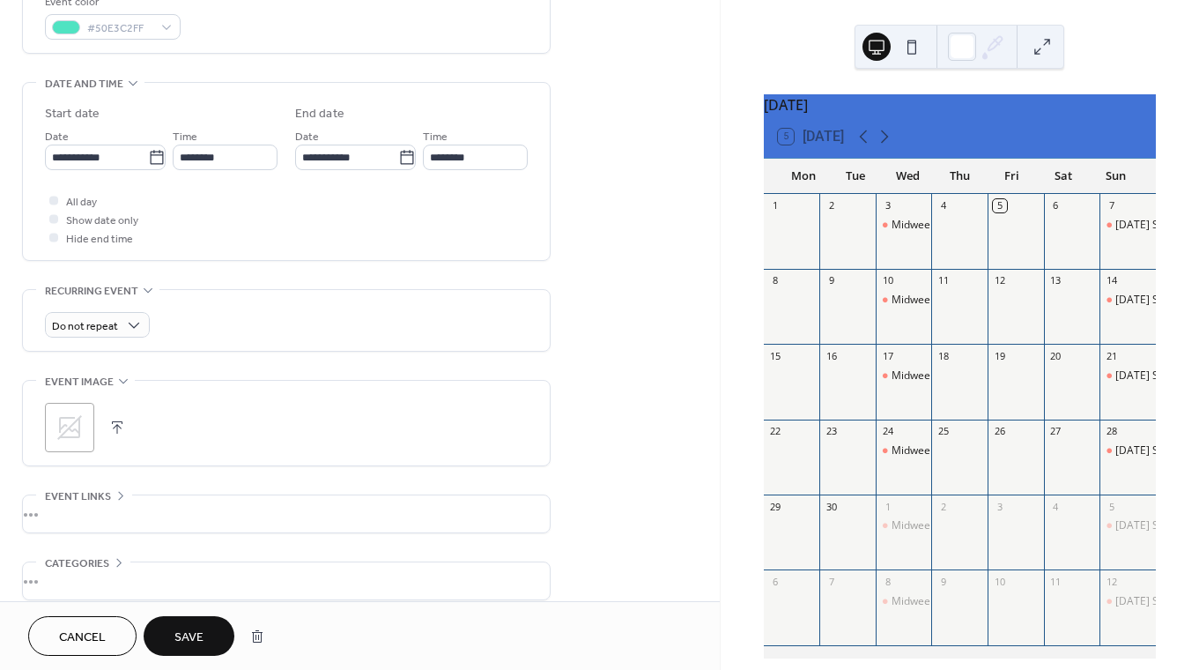
click at [198, 639] on span "Save" at bounding box center [188, 637] width 29 height 19
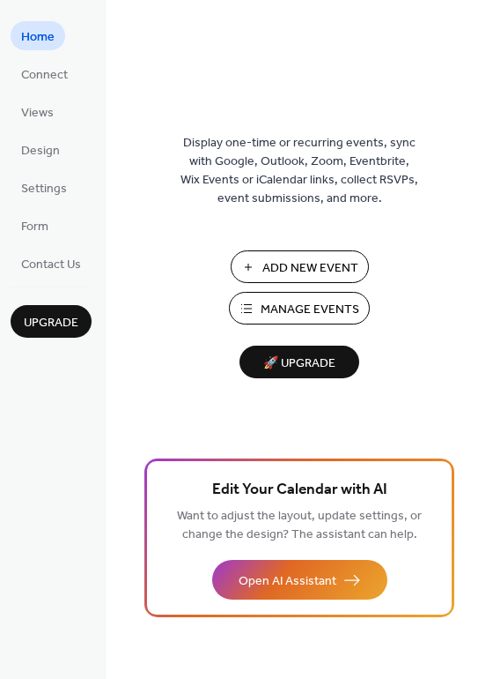
click at [270, 304] on span "Manage Events" at bounding box center [310, 309] width 99 height 19
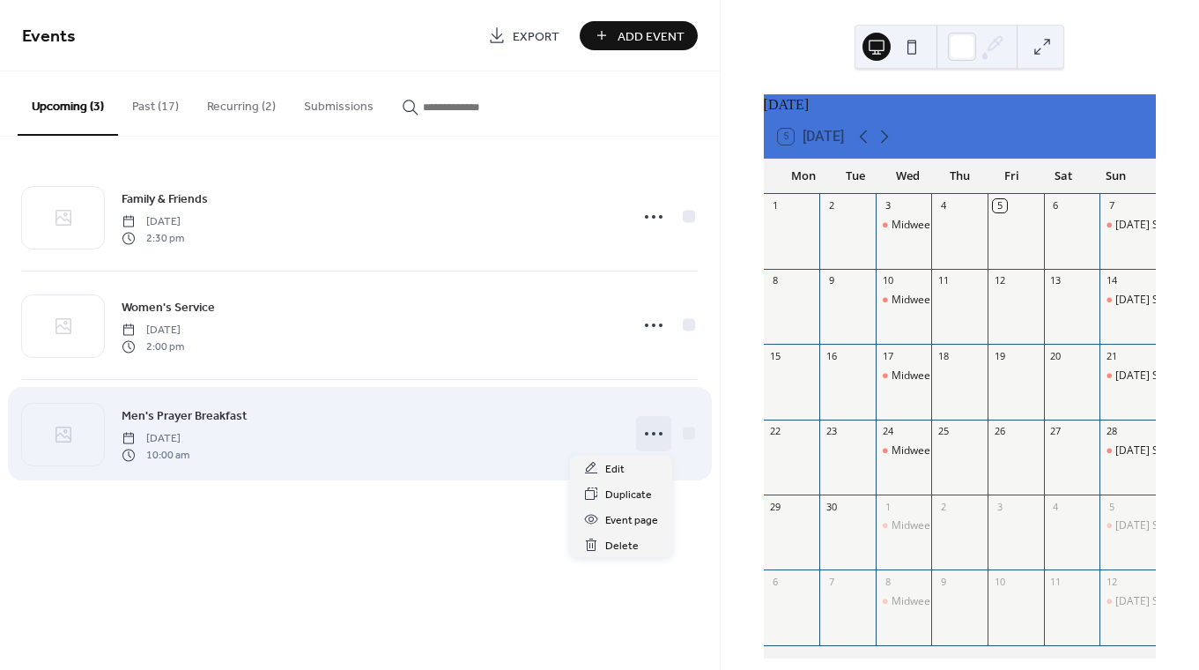
click at [655, 433] on icon at bounding box center [654, 433] width 28 height 28
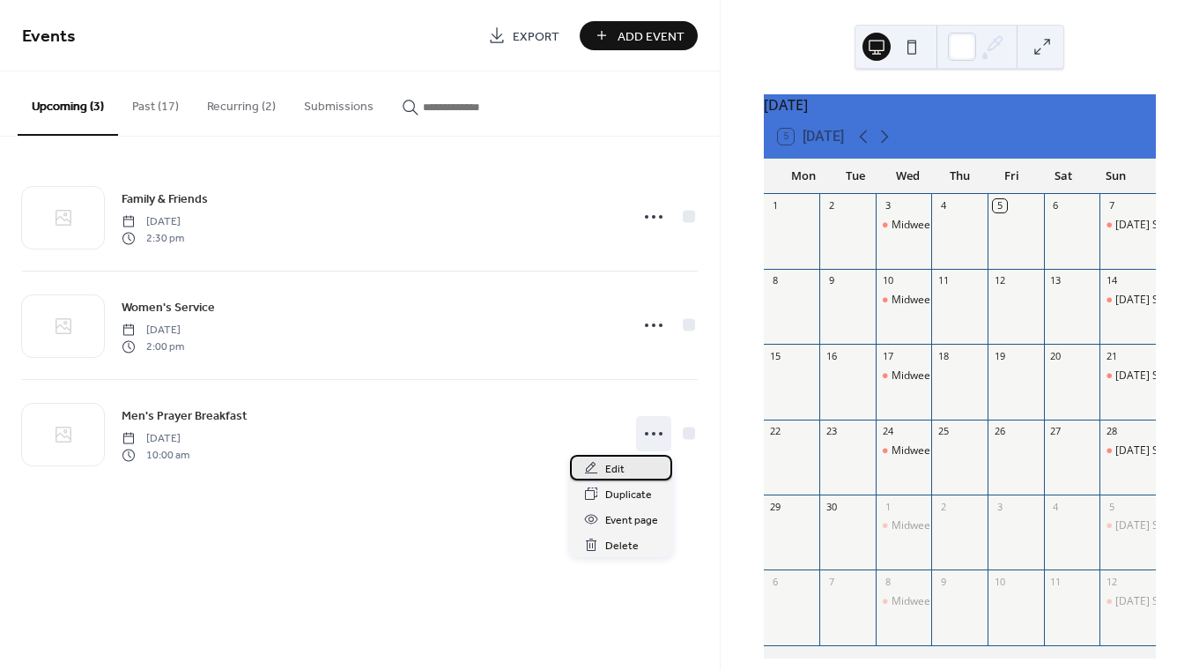
click at [619, 467] on span "Edit" at bounding box center [614, 469] width 19 height 19
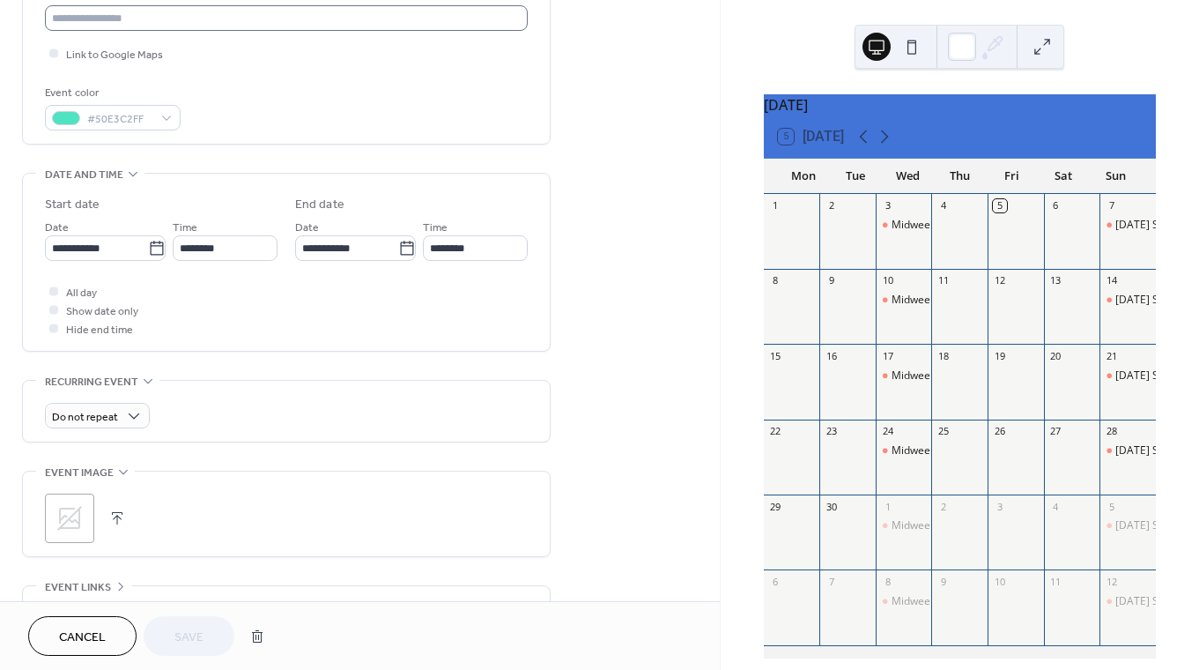
scroll to position [452, 0]
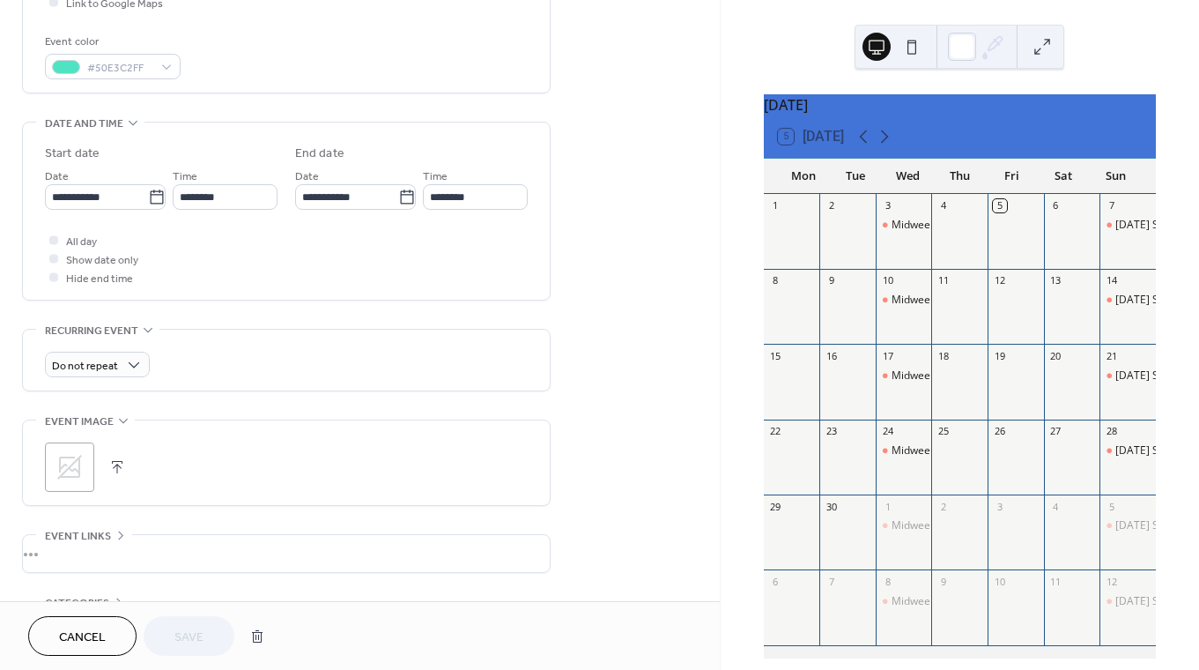
click at [66, 464] on icon at bounding box center [69, 467] width 25 height 25
click at [197, 628] on span "Save" at bounding box center [188, 637] width 29 height 19
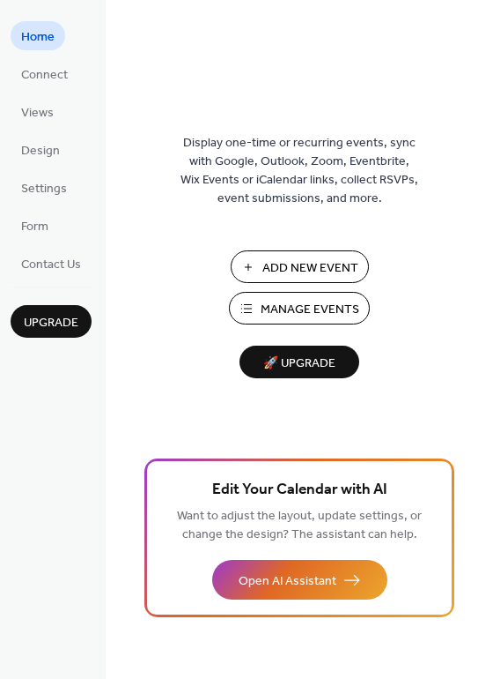
click at [256, 315] on button "Manage Events" at bounding box center [299, 308] width 141 height 33
click at [306, 305] on span "Manage Events" at bounding box center [310, 309] width 99 height 19
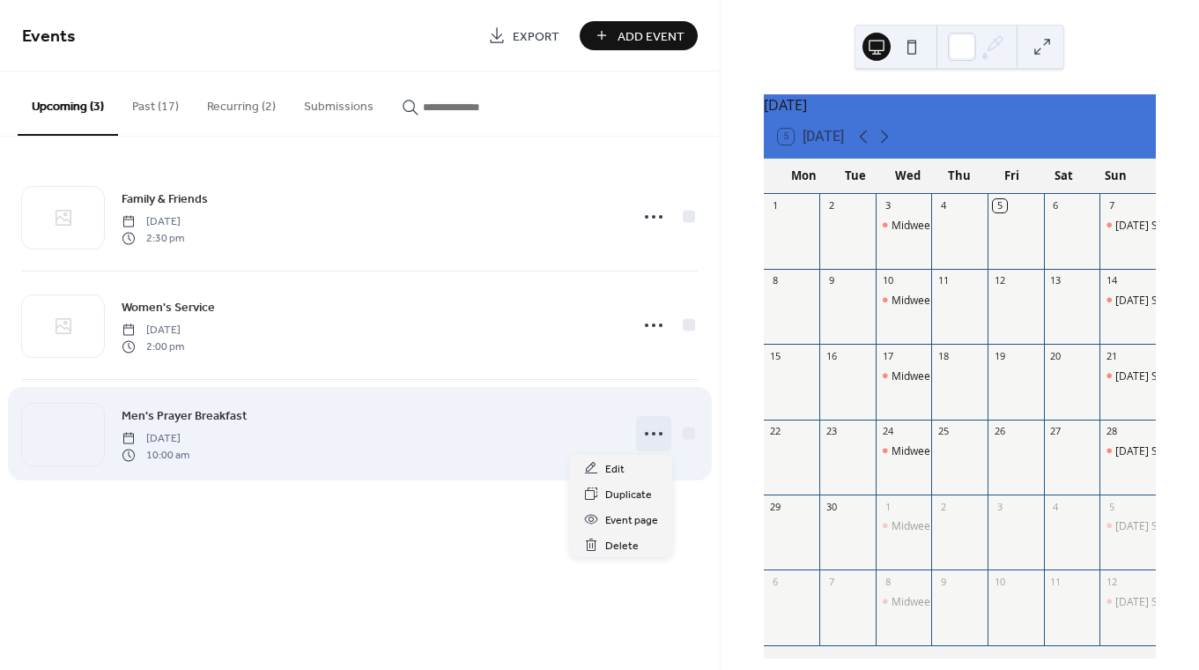
click at [652, 426] on icon at bounding box center [654, 433] width 28 height 28
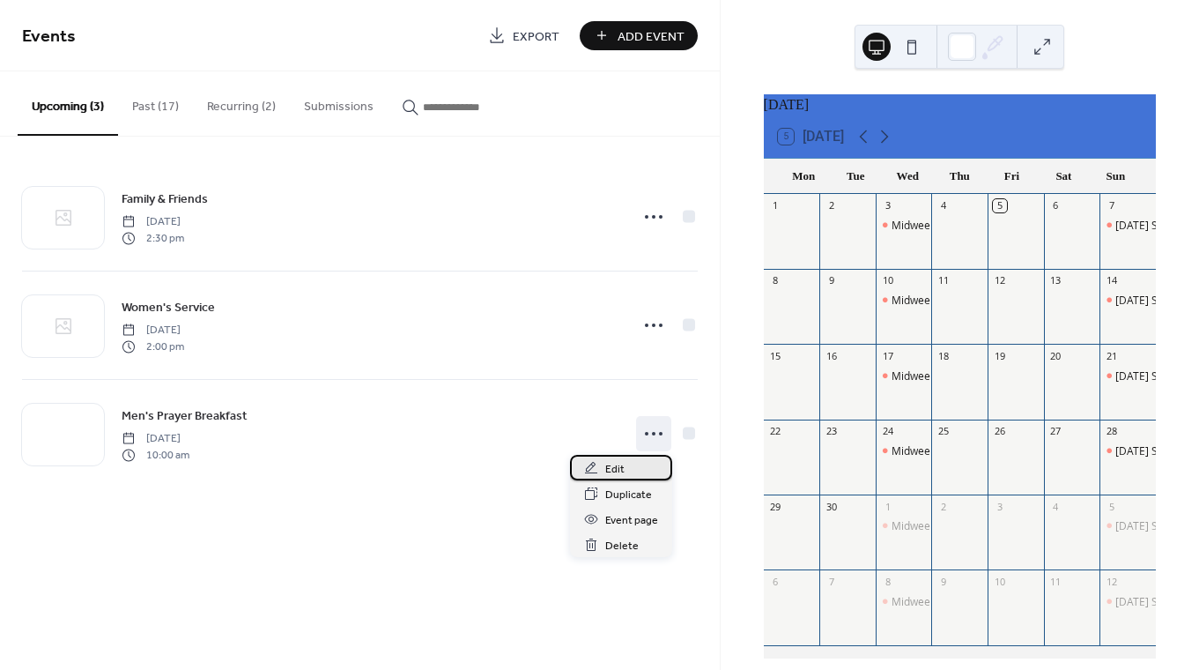
click at [609, 470] on span "Edit" at bounding box center [614, 469] width 19 height 19
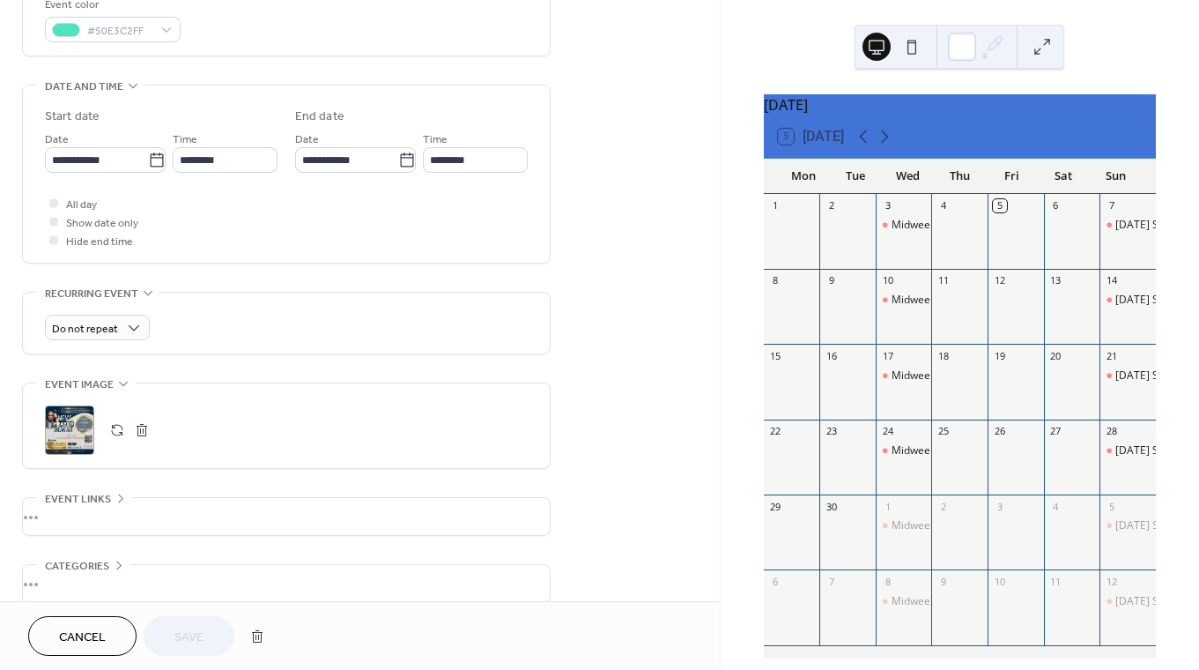
scroll to position [501, 0]
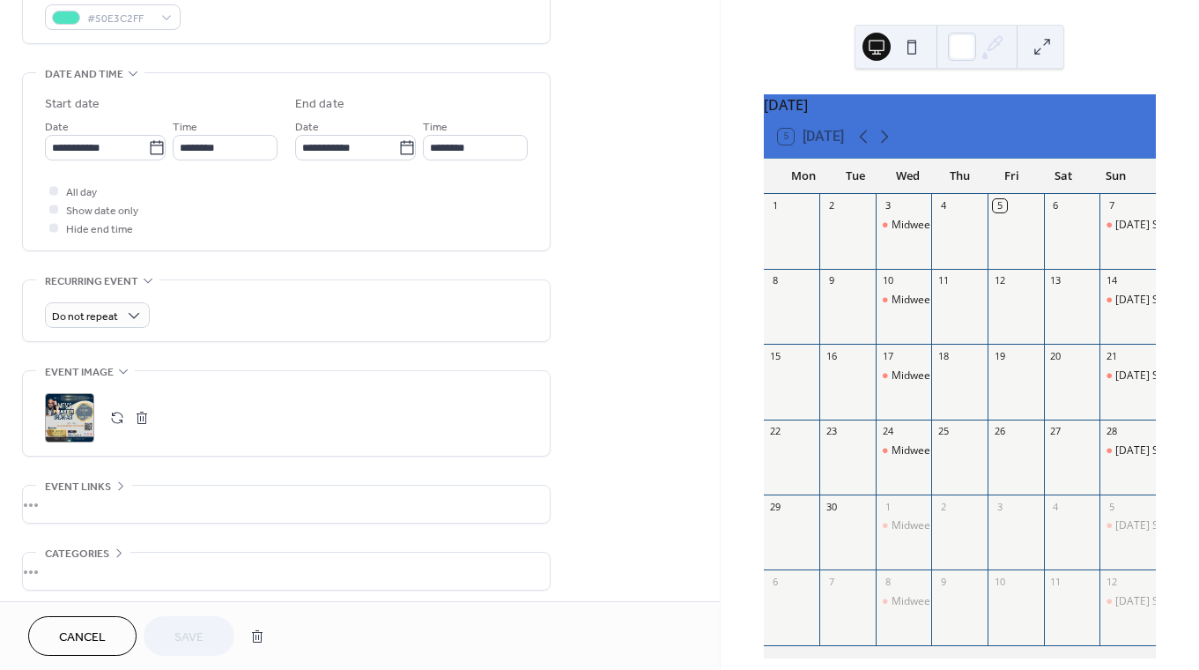
click at [118, 416] on button "button" at bounding box center [117, 417] width 25 height 25
click at [141, 415] on button "button" at bounding box center [142, 417] width 25 height 25
click at [186, 628] on span "Save" at bounding box center [188, 637] width 29 height 19
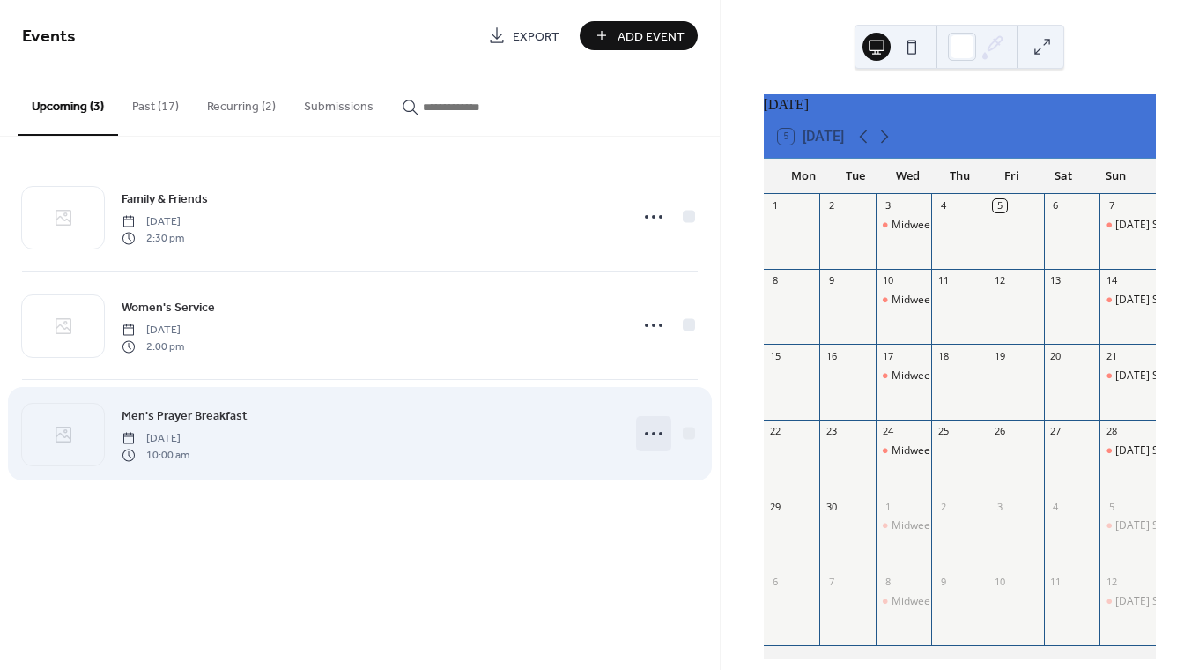
click at [644, 432] on icon at bounding box center [654, 433] width 28 height 28
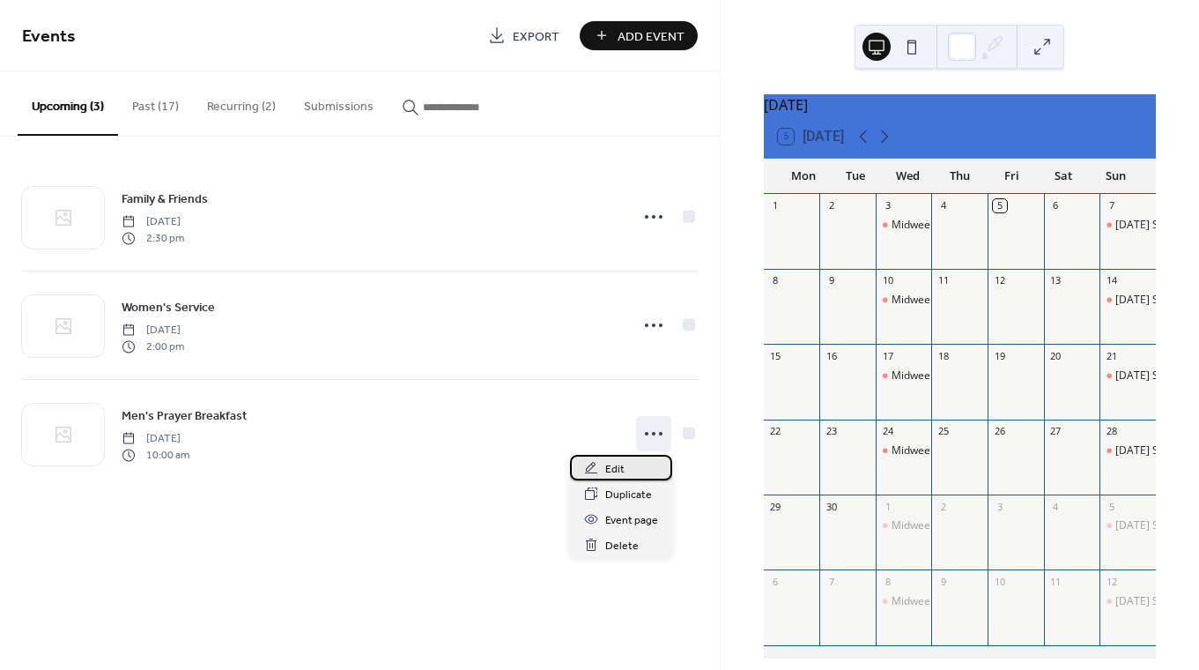
click at [611, 467] on span "Edit" at bounding box center [614, 469] width 19 height 19
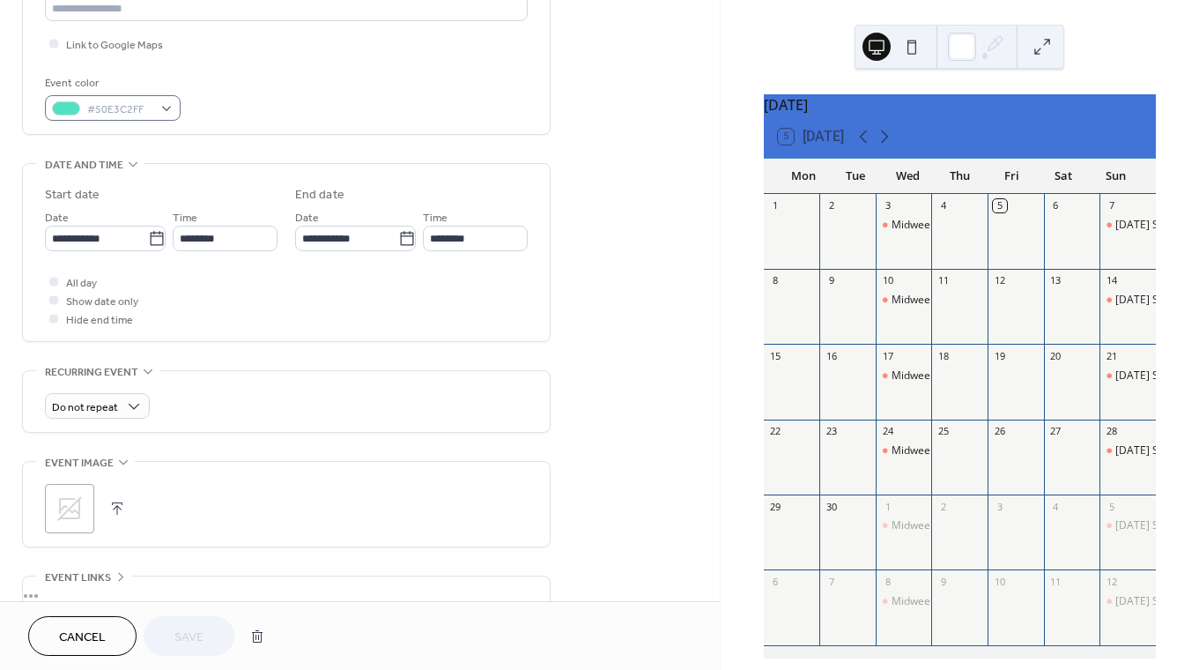
scroll to position [413, 0]
click at [79, 503] on icon at bounding box center [69, 505] width 25 height 25
click at [75, 494] on icon at bounding box center [70, 506] width 28 height 28
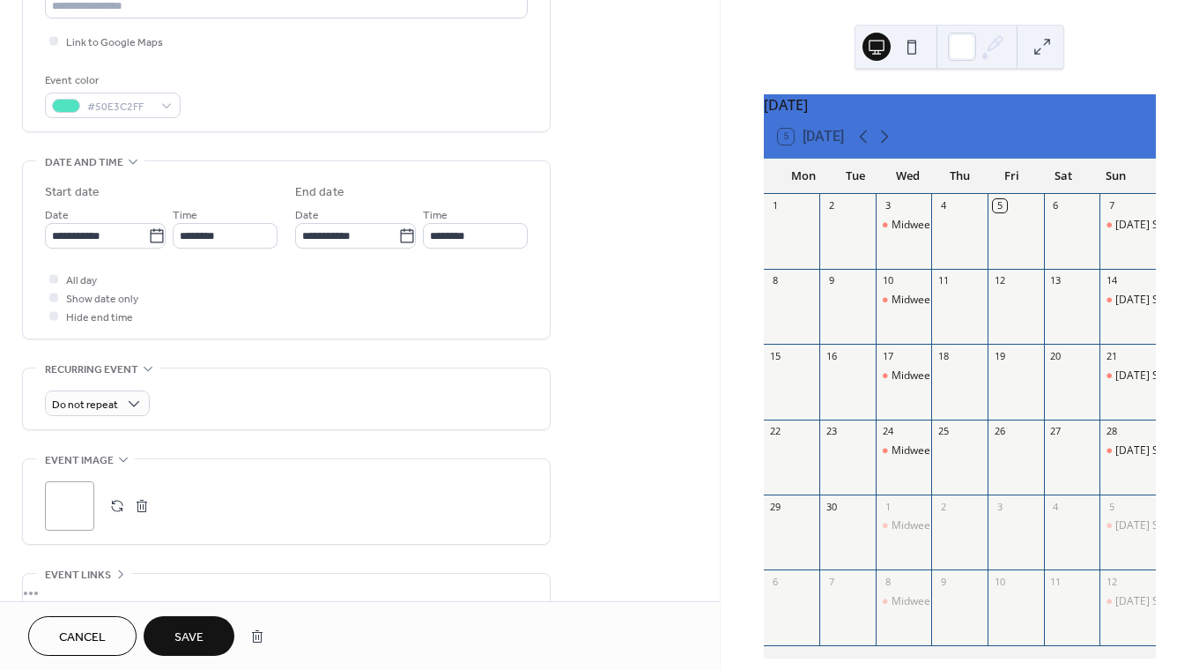
click at [209, 634] on button "Save" at bounding box center [189, 636] width 91 height 40
